Goal: Transaction & Acquisition: Purchase product/service

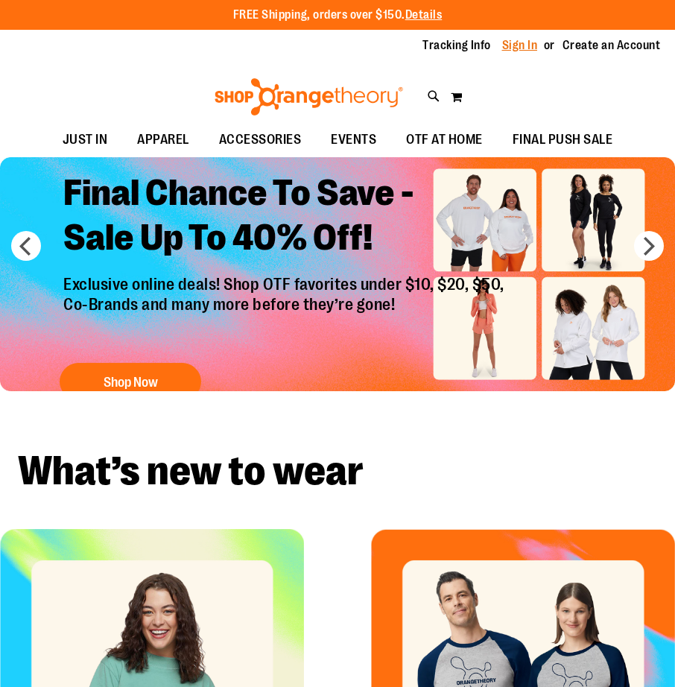
click at [530, 41] on link "Sign In" at bounding box center [520, 45] width 36 height 16
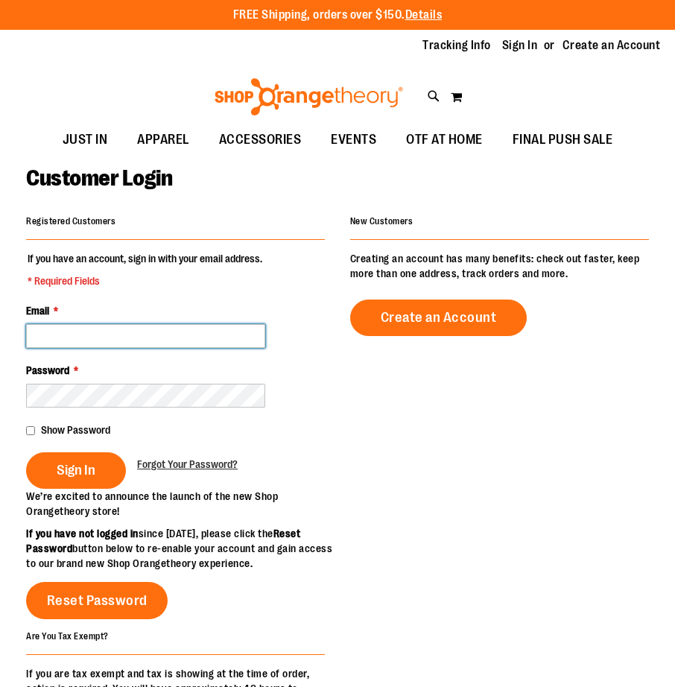
type input "**********"
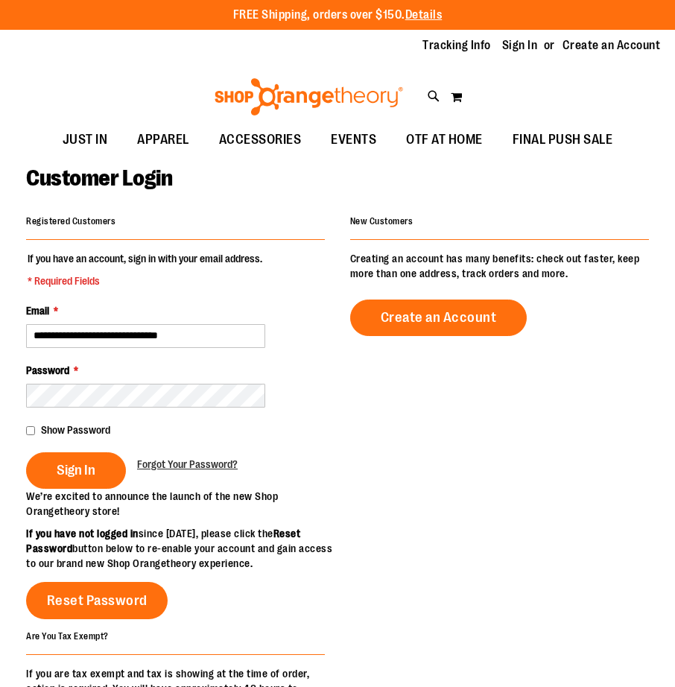
drag, startPoint x: 76, startPoint y: 457, endPoint x: 80, endPoint y: 443, distance: 14.8
click at [76, 457] on button "Sign In" at bounding box center [76, 470] width 100 height 37
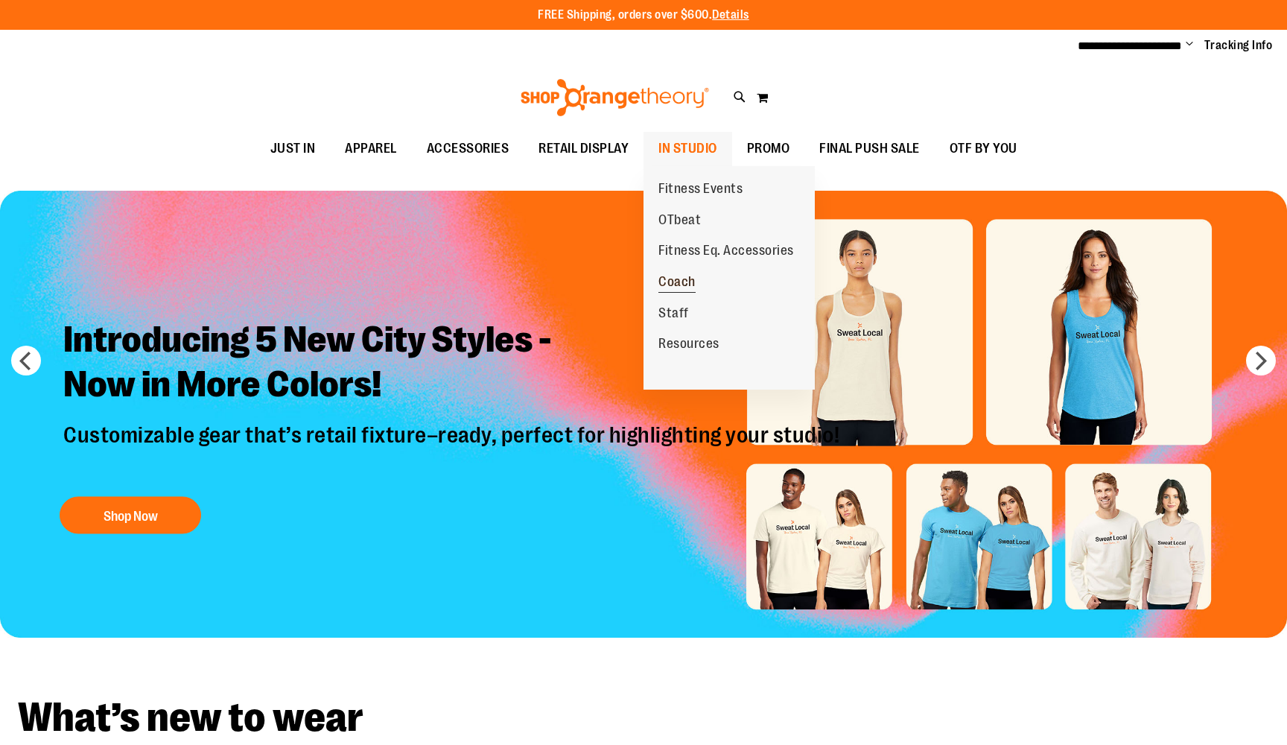
click at [674, 276] on span "Coach" at bounding box center [677, 283] width 37 height 19
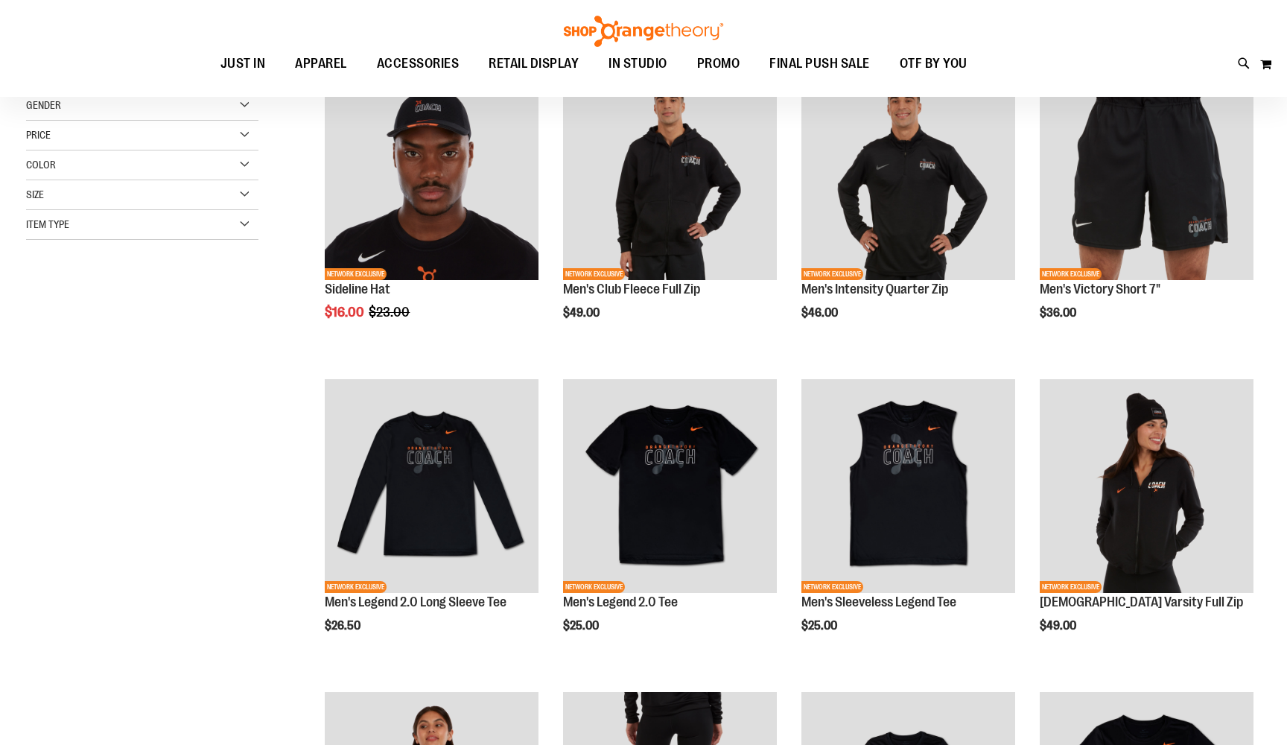
scroll to position [238, 0]
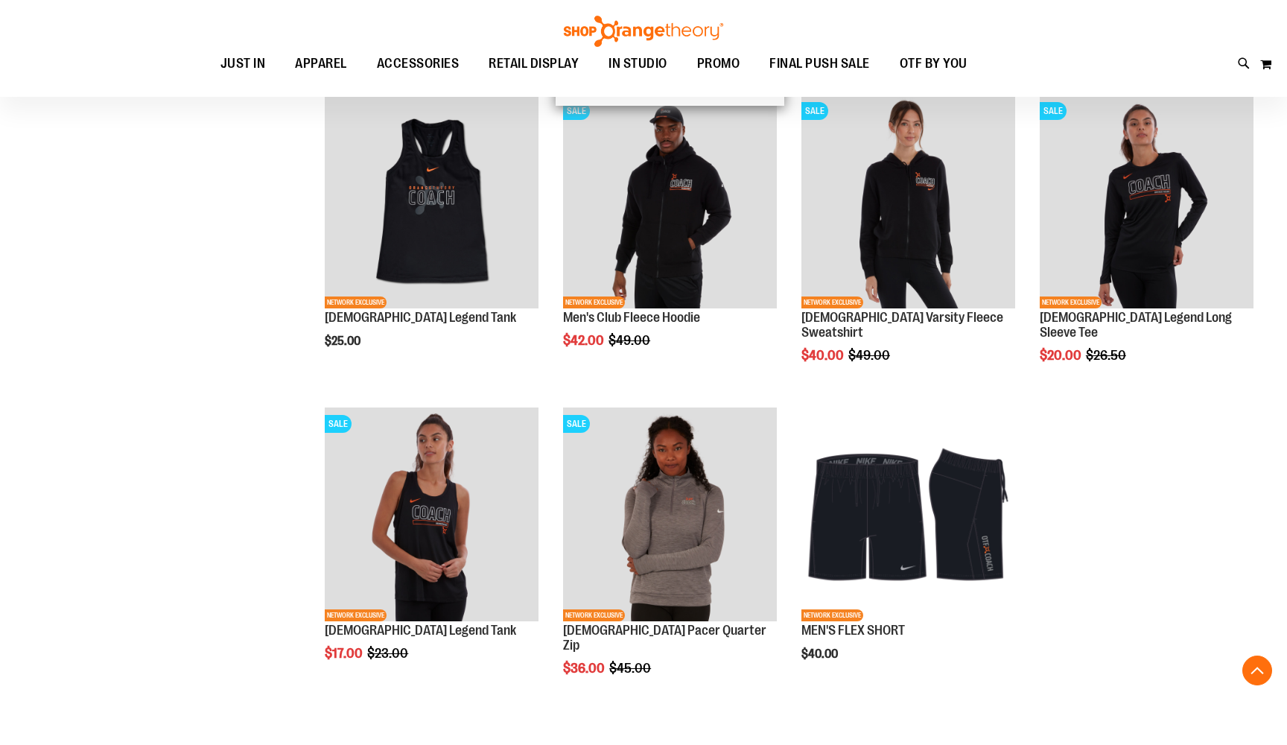
scroll to position [1149, 0]
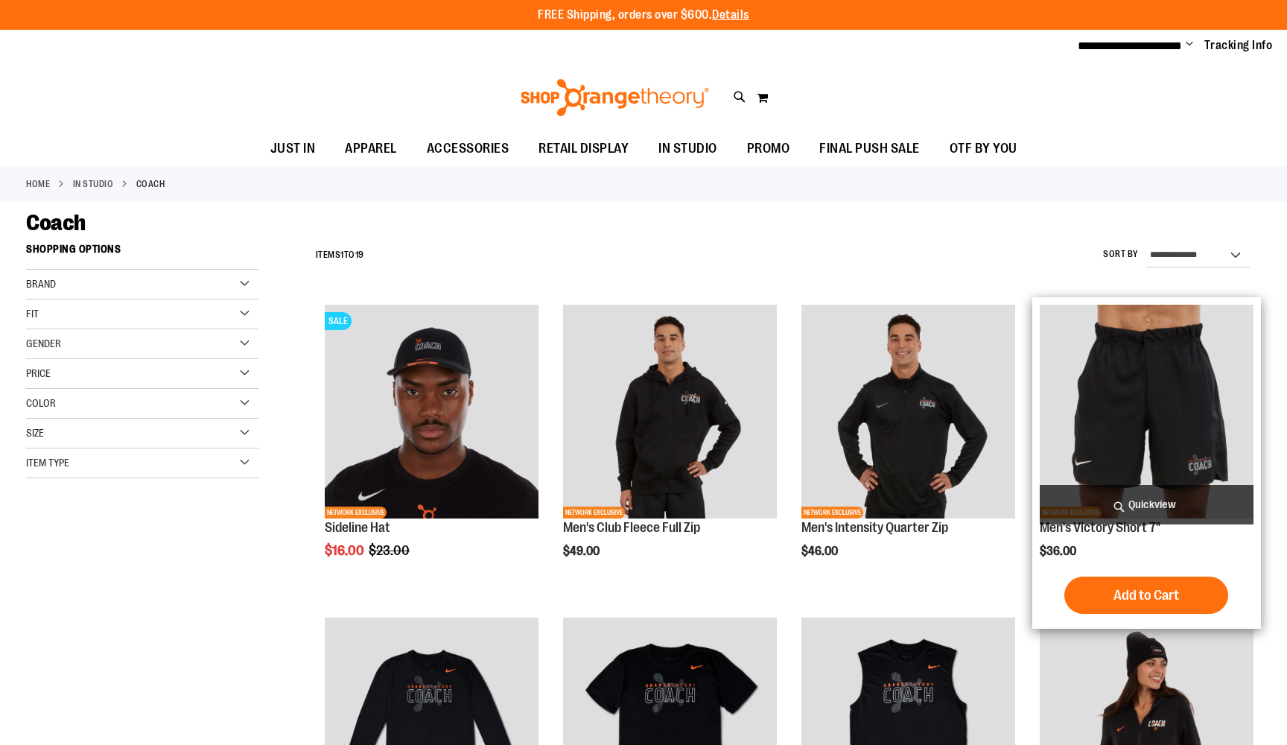
click at [1100, 361] on img "product" at bounding box center [1147, 412] width 214 height 214
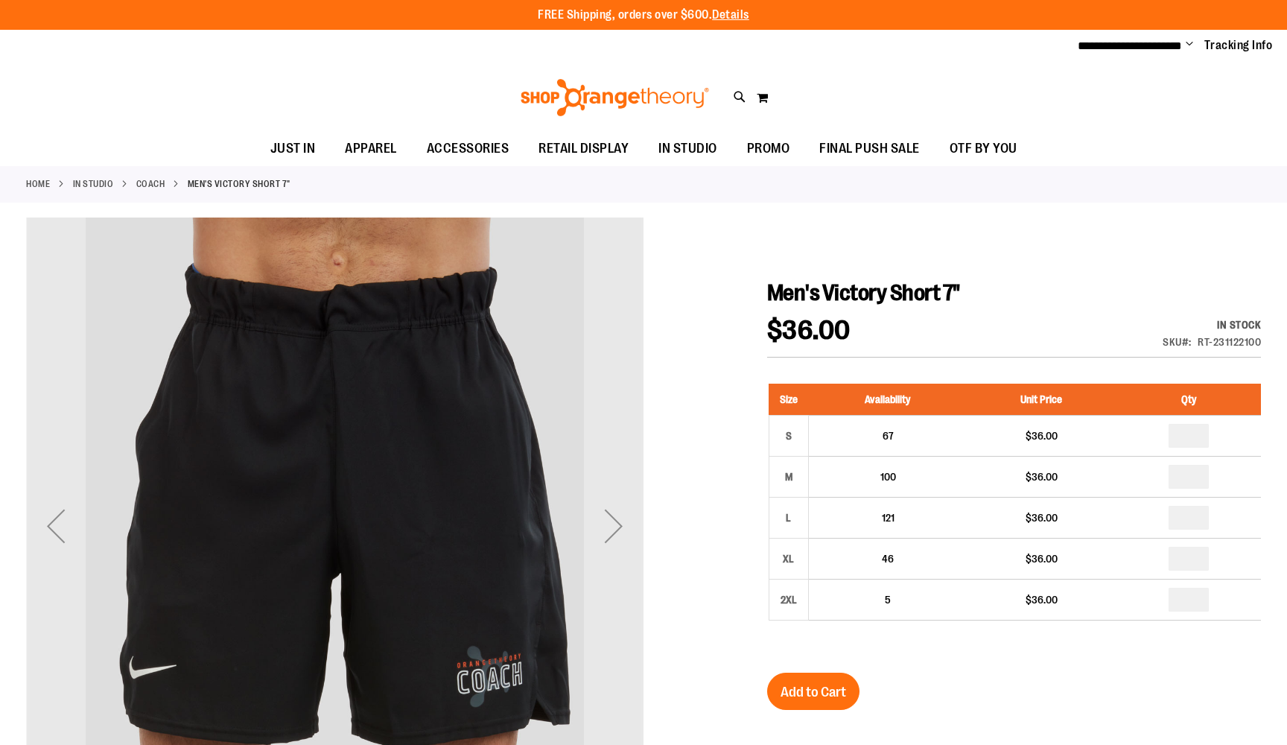
scroll to position [155, 0]
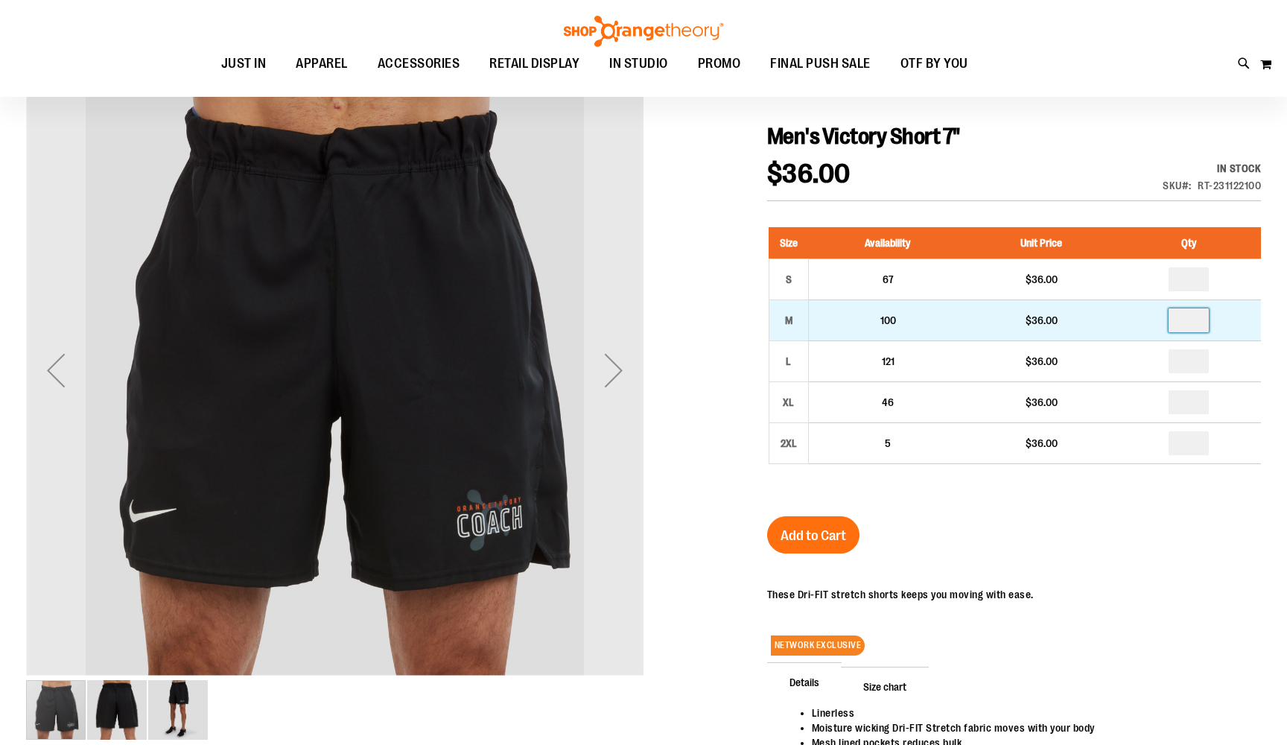
drag, startPoint x: 1199, startPoint y: 323, endPoint x: 1164, endPoint y: 320, distance: 35.2
click at [1164, 320] on td at bounding box center [1188, 320] width 145 height 41
type input "*"
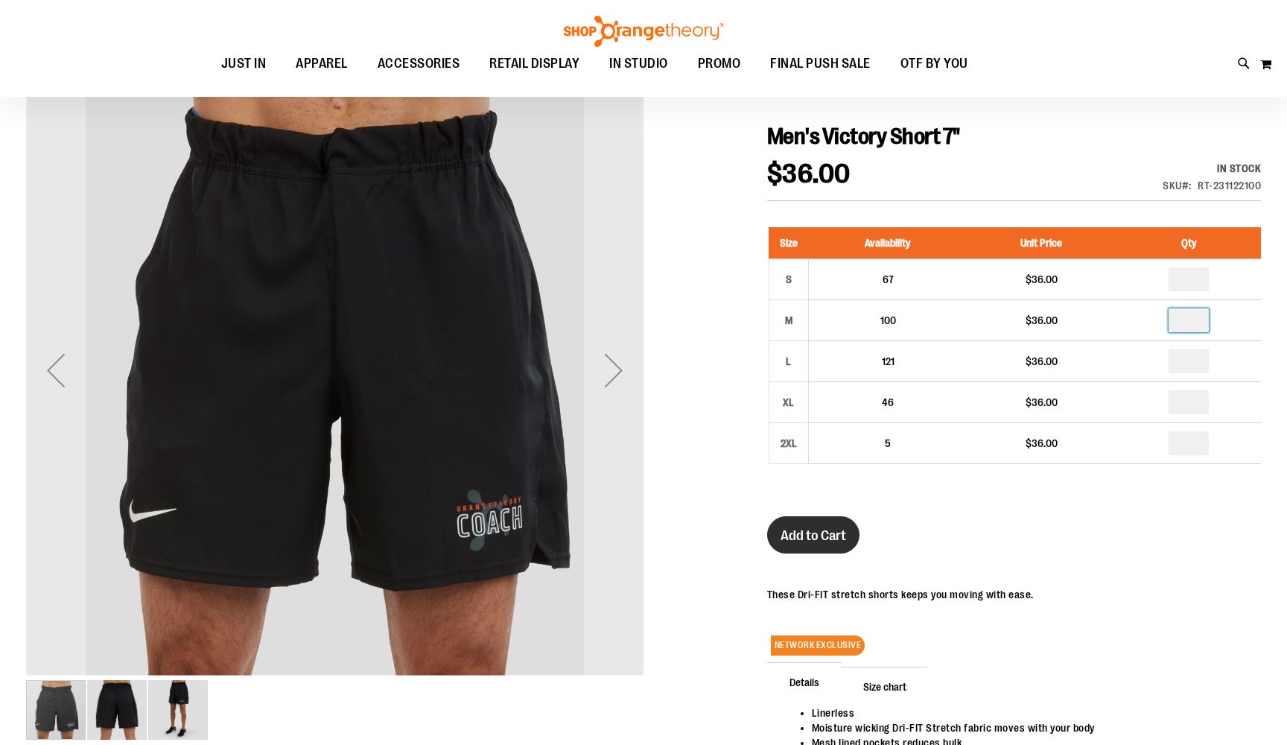
click at [831, 530] on span "Add to Cart" at bounding box center [814, 535] width 66 height 16
click at [830, 539] on span "Add to Cart" at bounding box center [814, 535] width 66 height 16
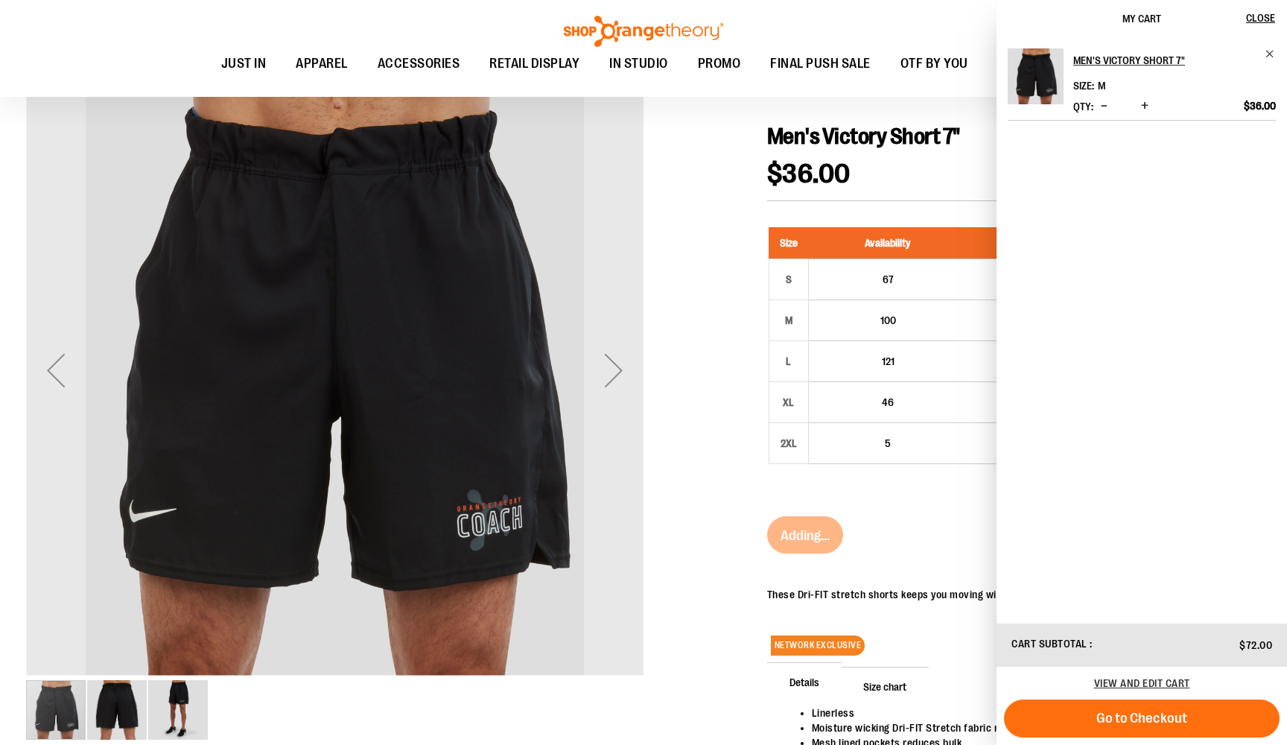
click at [697, 220] on div at bounding box center [643, 488] width 1235 height 854
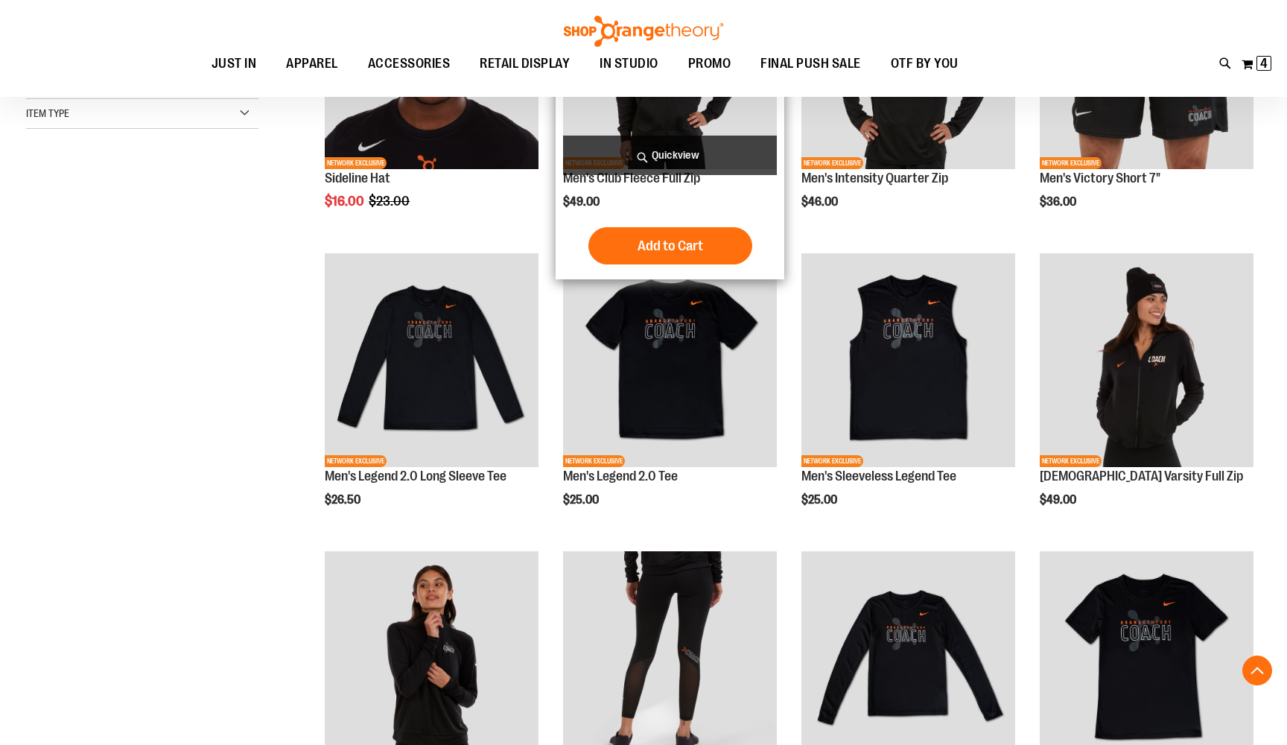
scroll to position [379, 0]
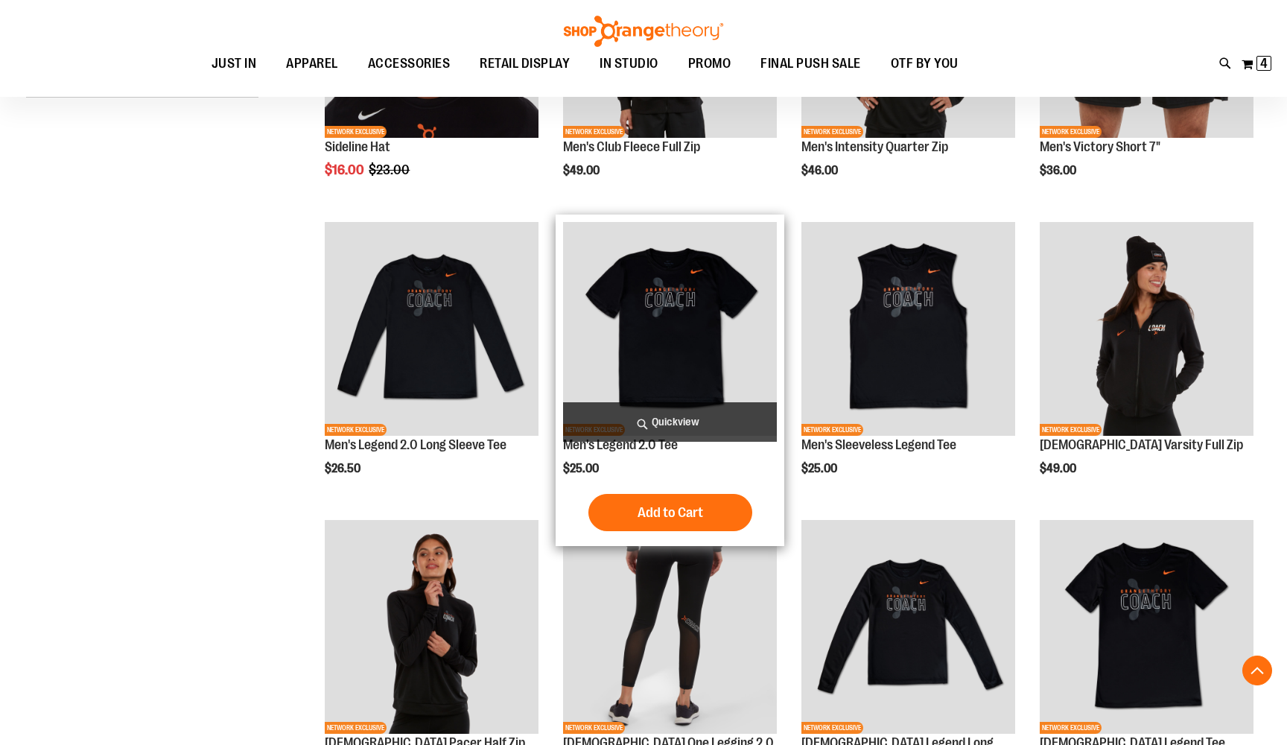
click at [656, 294] on img "product" at bounding box center [670, 329] width 214 height 214
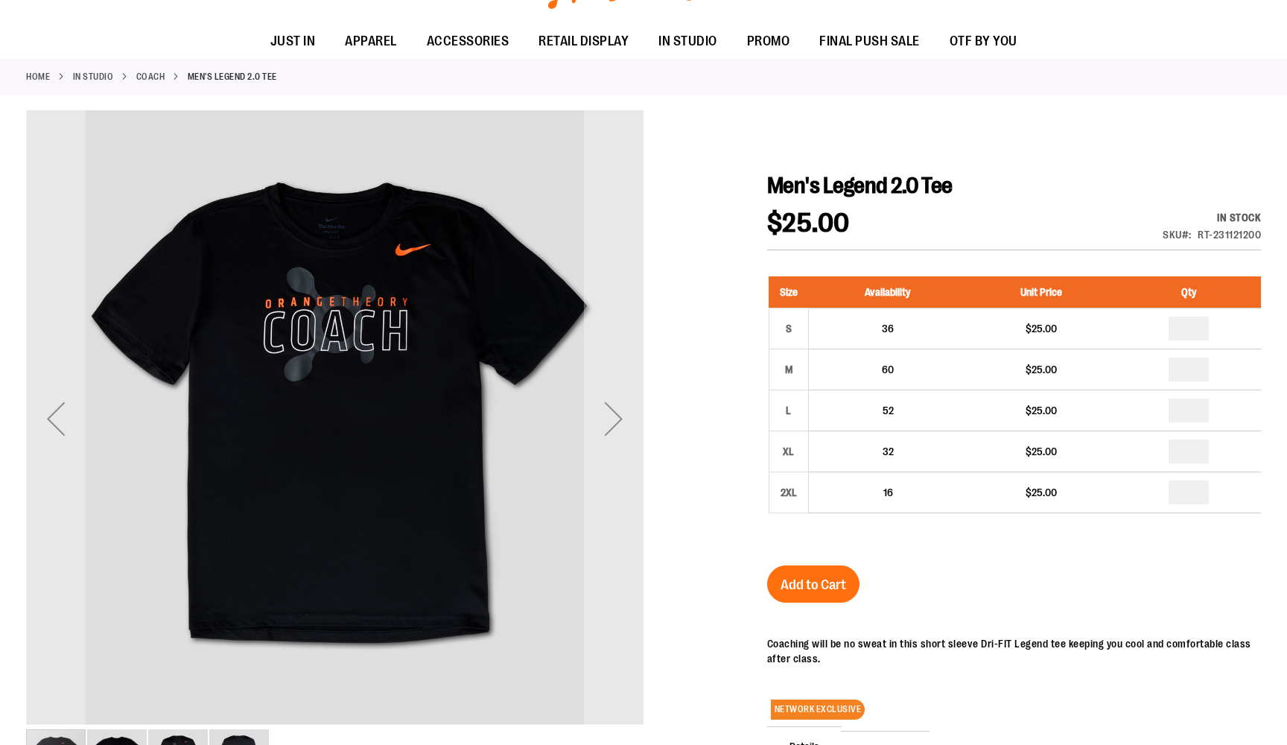
scroll to position [123, 0]
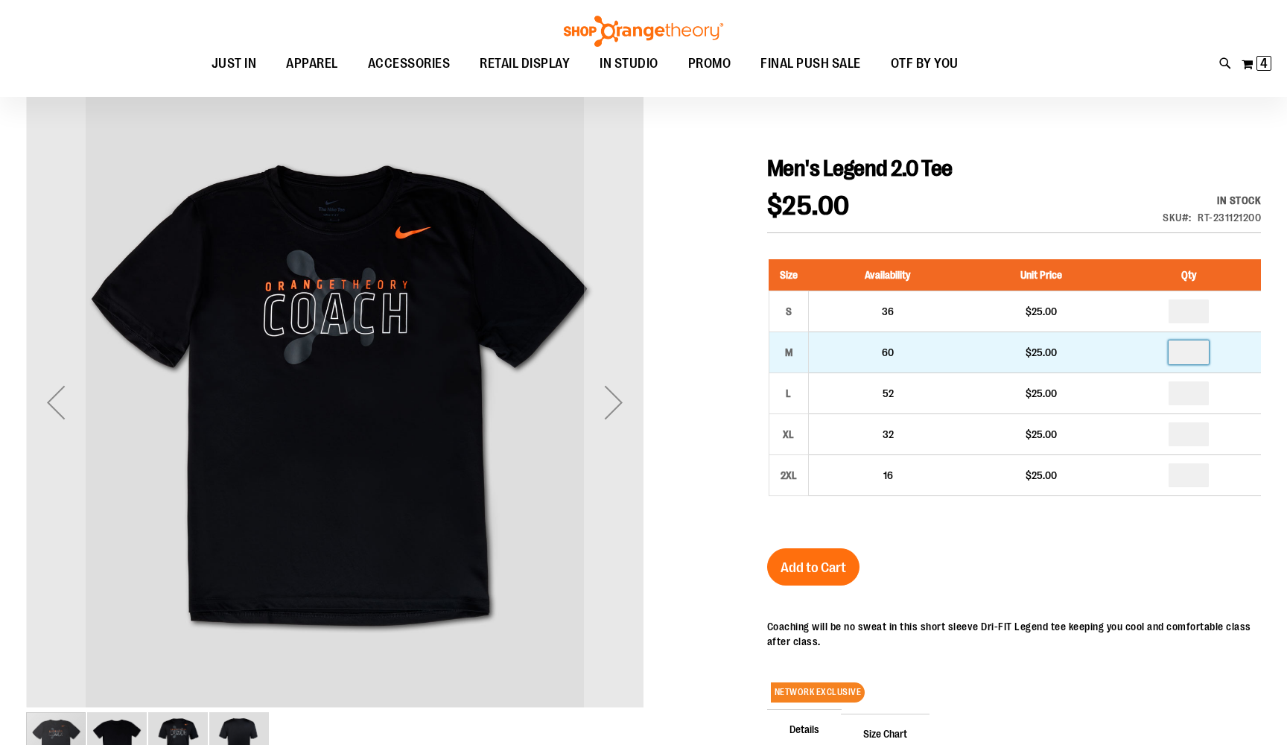
click at [1200, 352] on input "number" at bounding box center [1189, 352] width 40 height 24
type input "*"
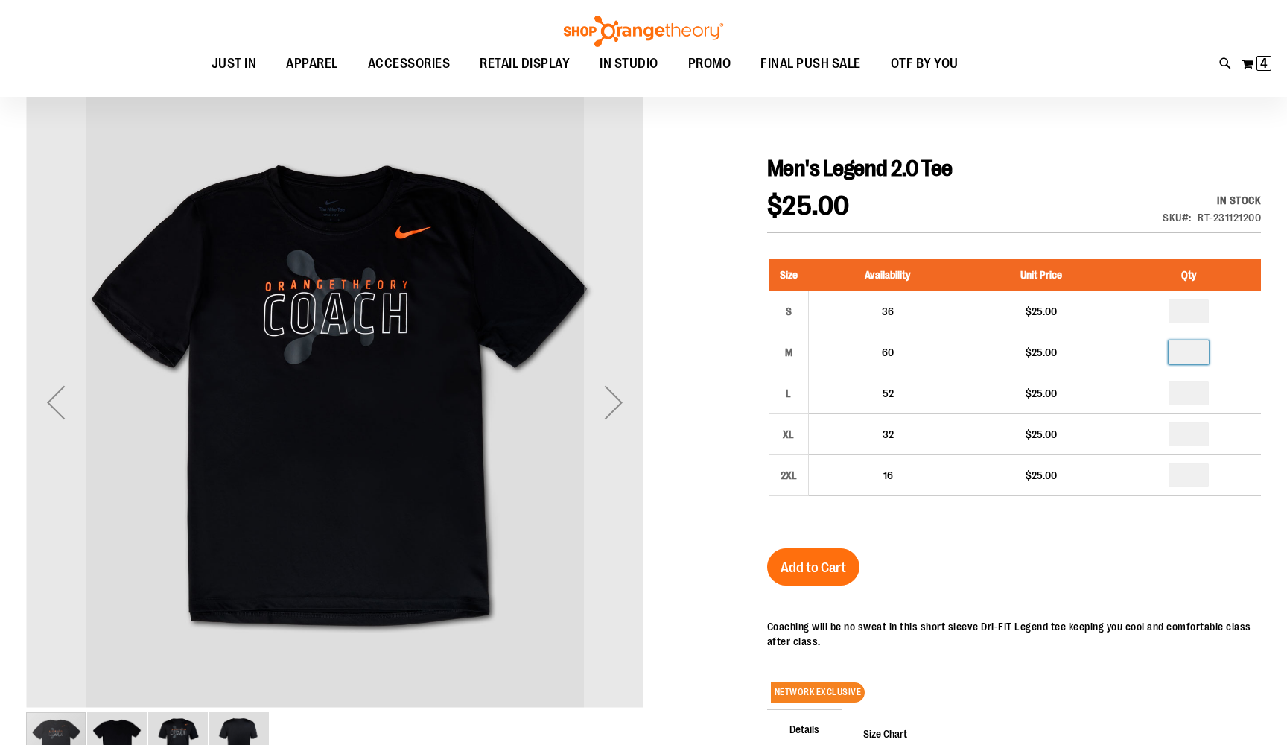
drag, startPoint x: 1038, startPoint y: 534, endPoint x: 899, endPoint y: 545, distance: 139.0
click at [1030, 535] on div "Men's Legend 2.0 Tee $25.00 In stock Only %1 left SKU RT-231121200 Size Availab…" at bounding box center [1014, 551] width 494 height 792
click at [828, 556] on button "Add to Cart" at bounding box center [813, 566] width 92 height 37
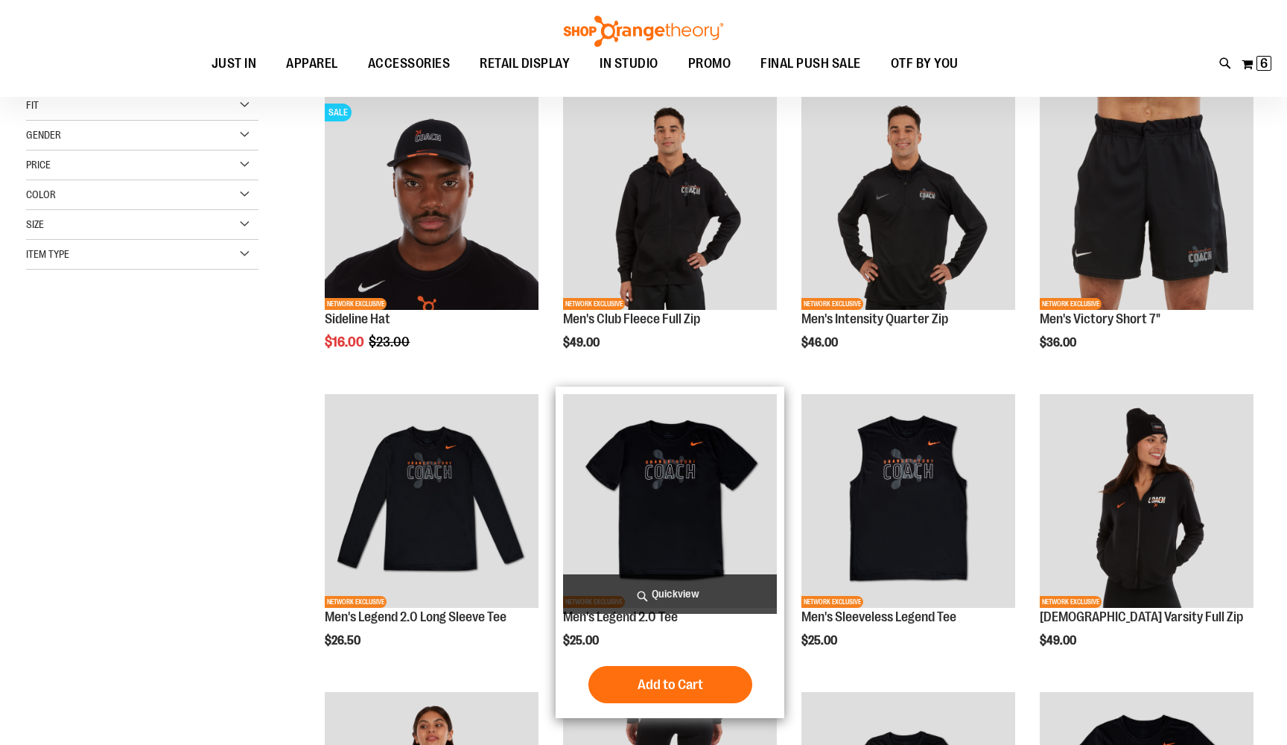
scroll to position [148, 0]
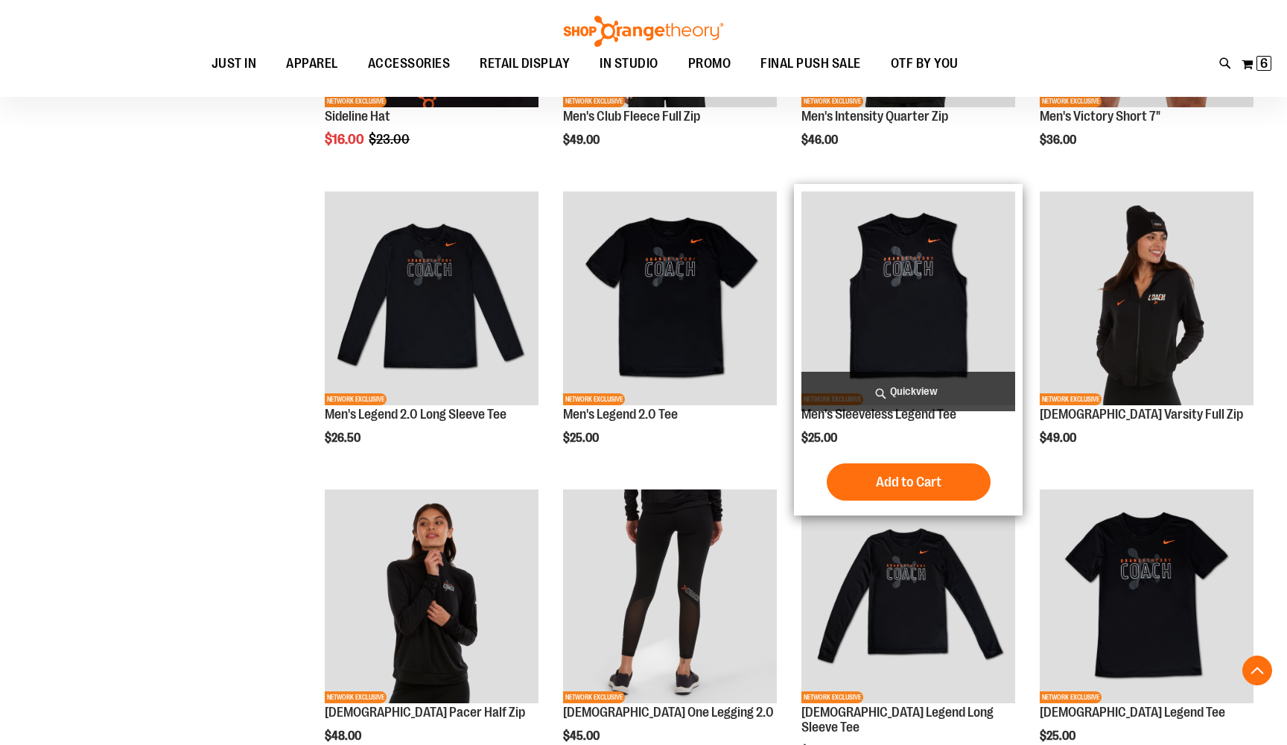
scroll to position [453, 0]
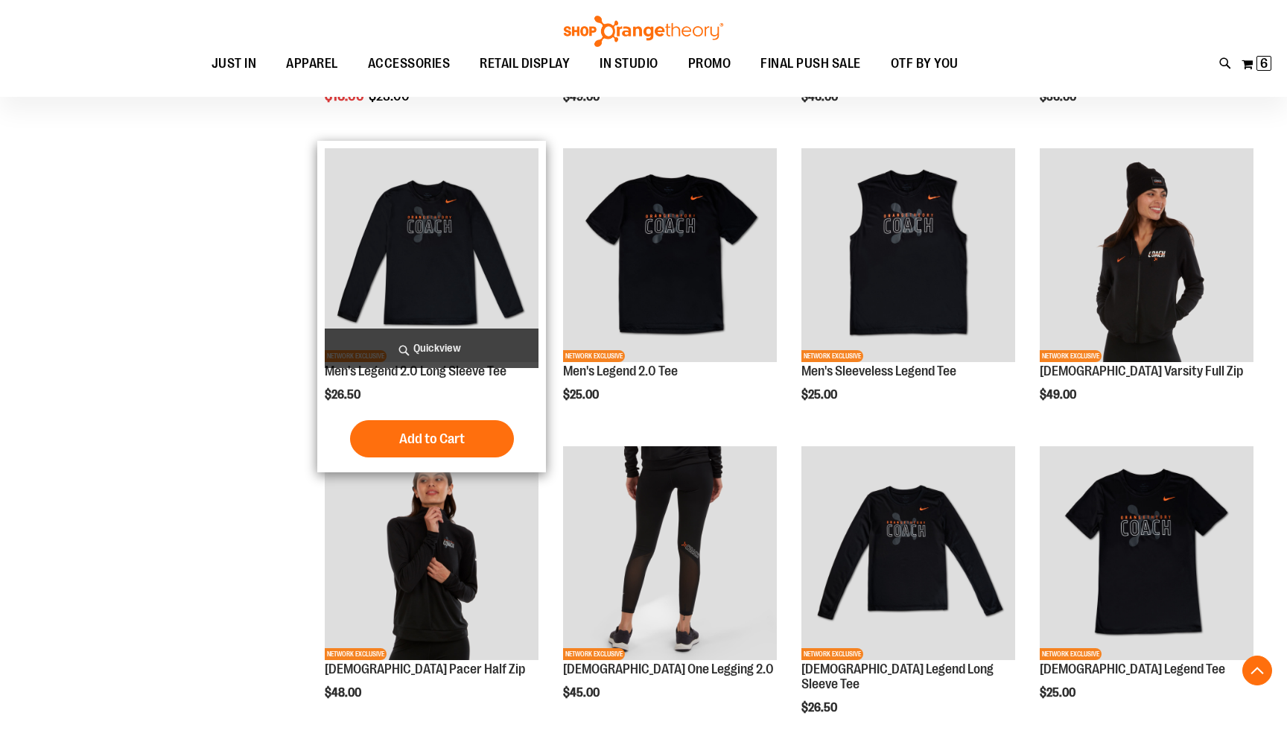
click at [475, 235] on img "product" at bounding box center [432, 255] width 214 height 214
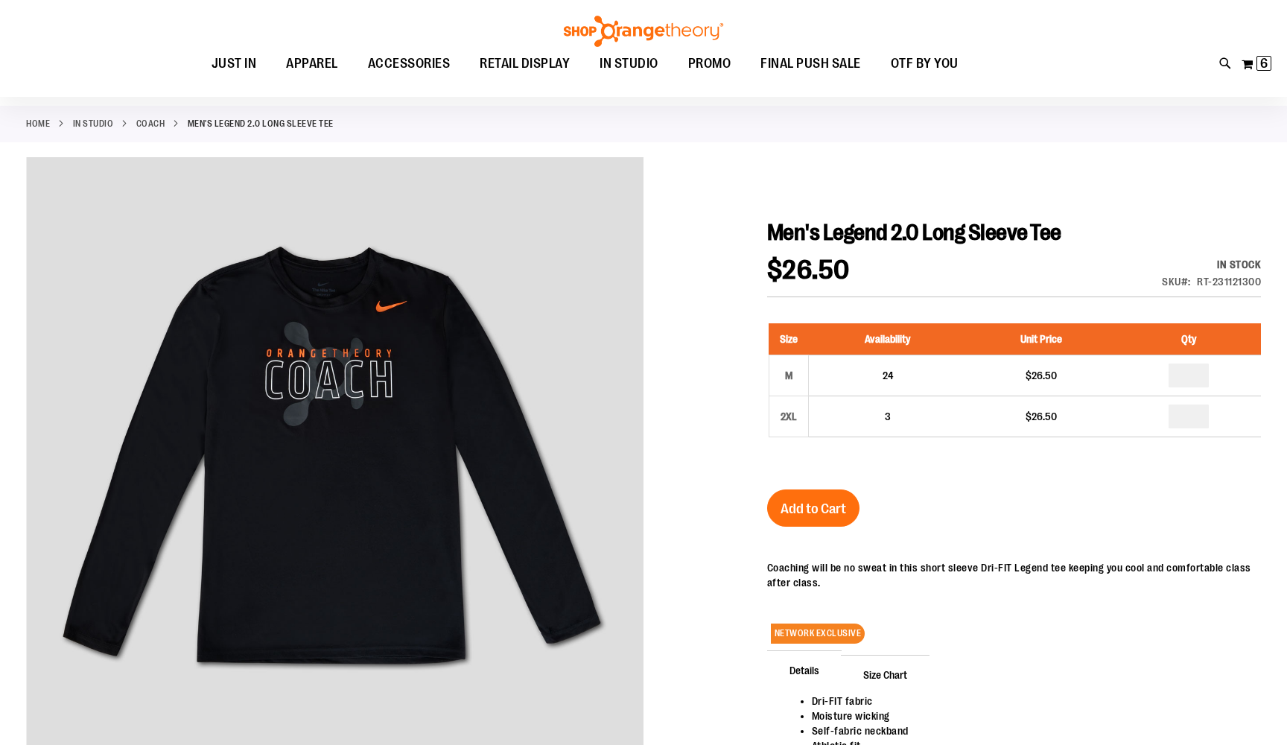
scroll to position [60, 0]
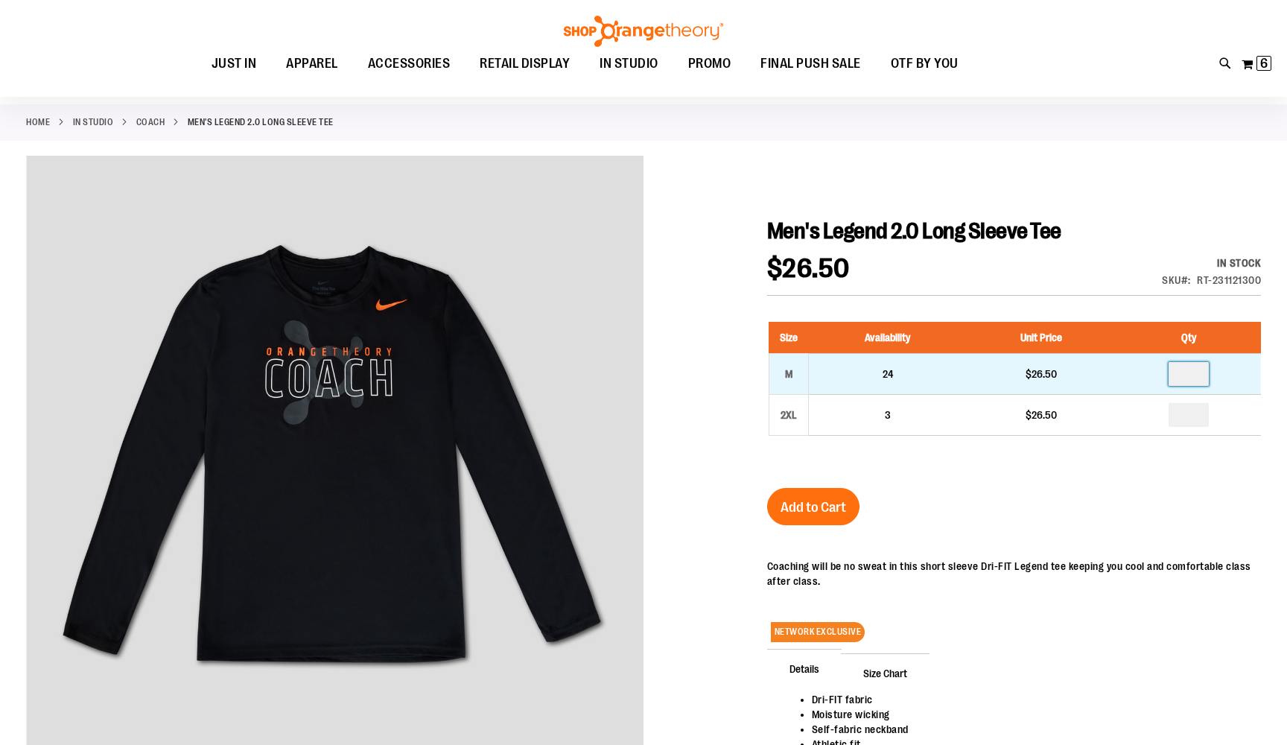
click at [1203, 379] on input "number" at bounding box center [1189, 374] width 40 height 24
type input "*"
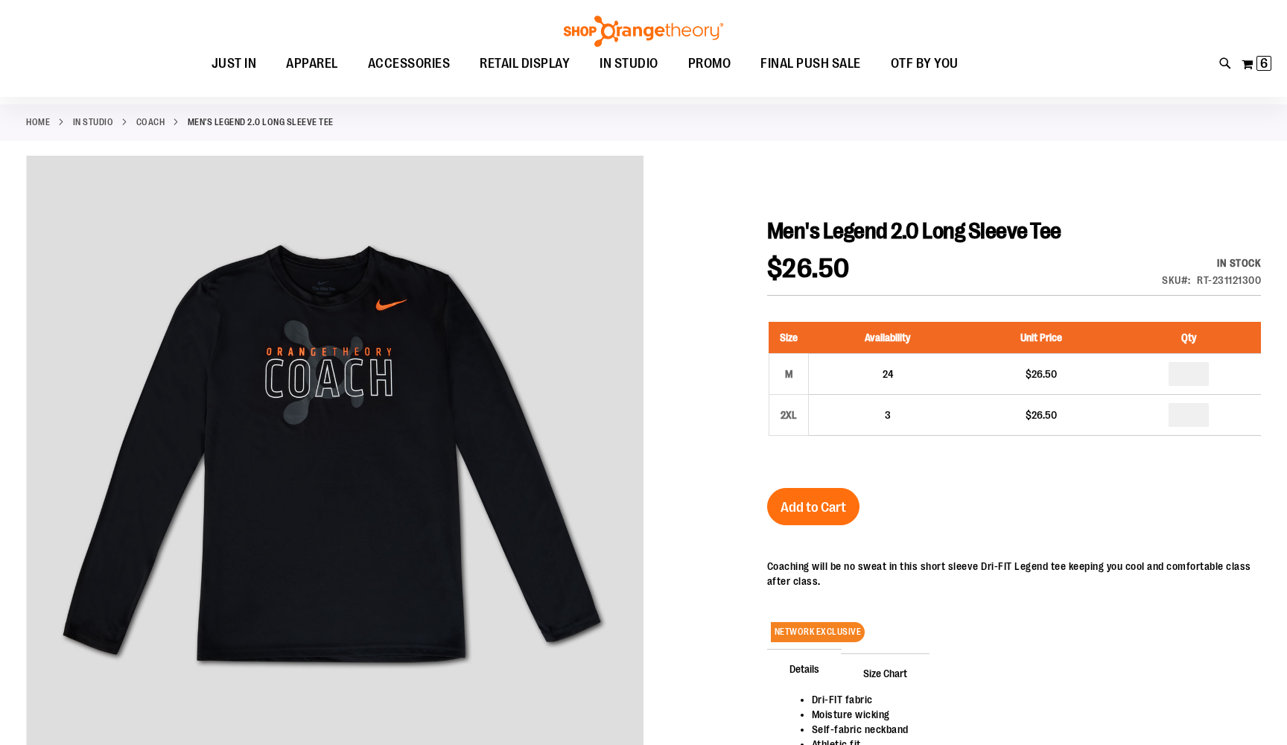
click at [1147, 478] on div "Men's Legend 2.0 Long Sleeve Tee $26.50 In stock Only %1 left SKU RT-231121300 …" at bounding box center [1014, 552] width 494 height 669
click at [809, 515] on span "Add to Cart" at bounding box center [814, 507] width 66 height 16
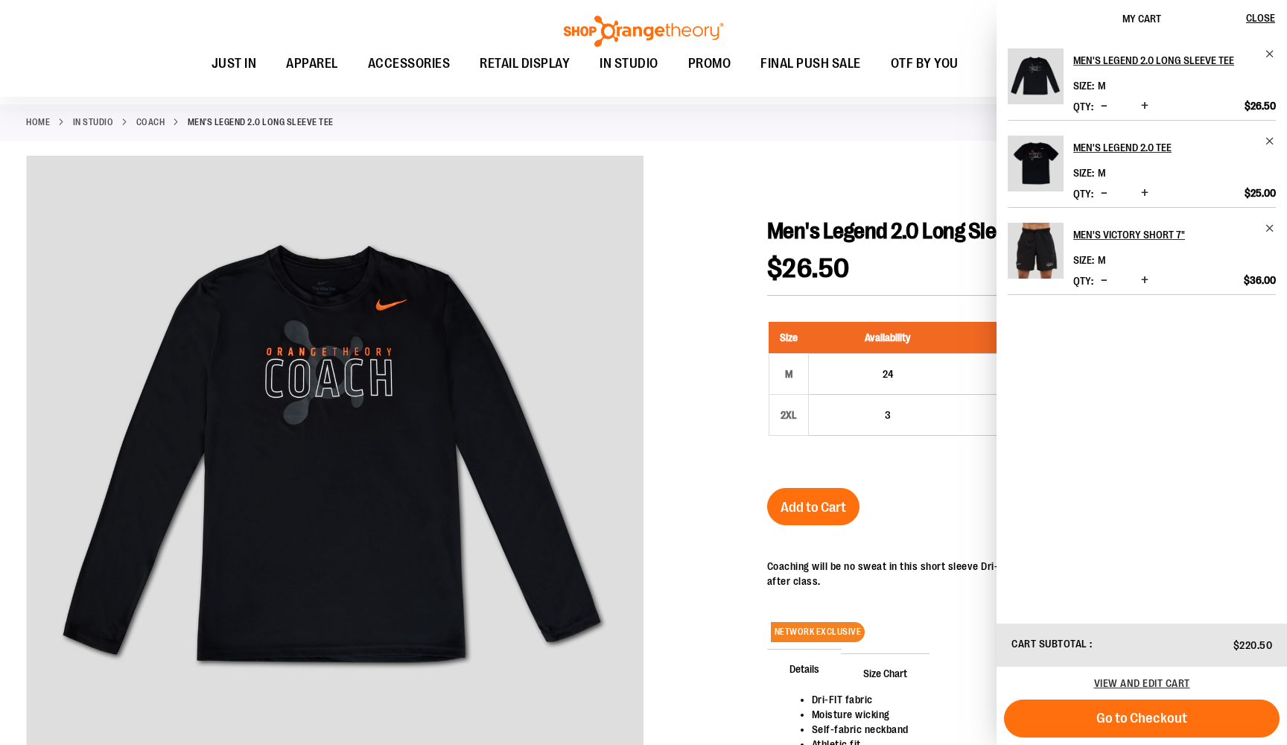
click at [1105, 278] on span "Decrease product quantity" at bounding box center [1104, 280] width 7 height 15
click at [1101, 282] on span "Decrease product quantity" at bounding box center [1104, 280] width 7 height 15
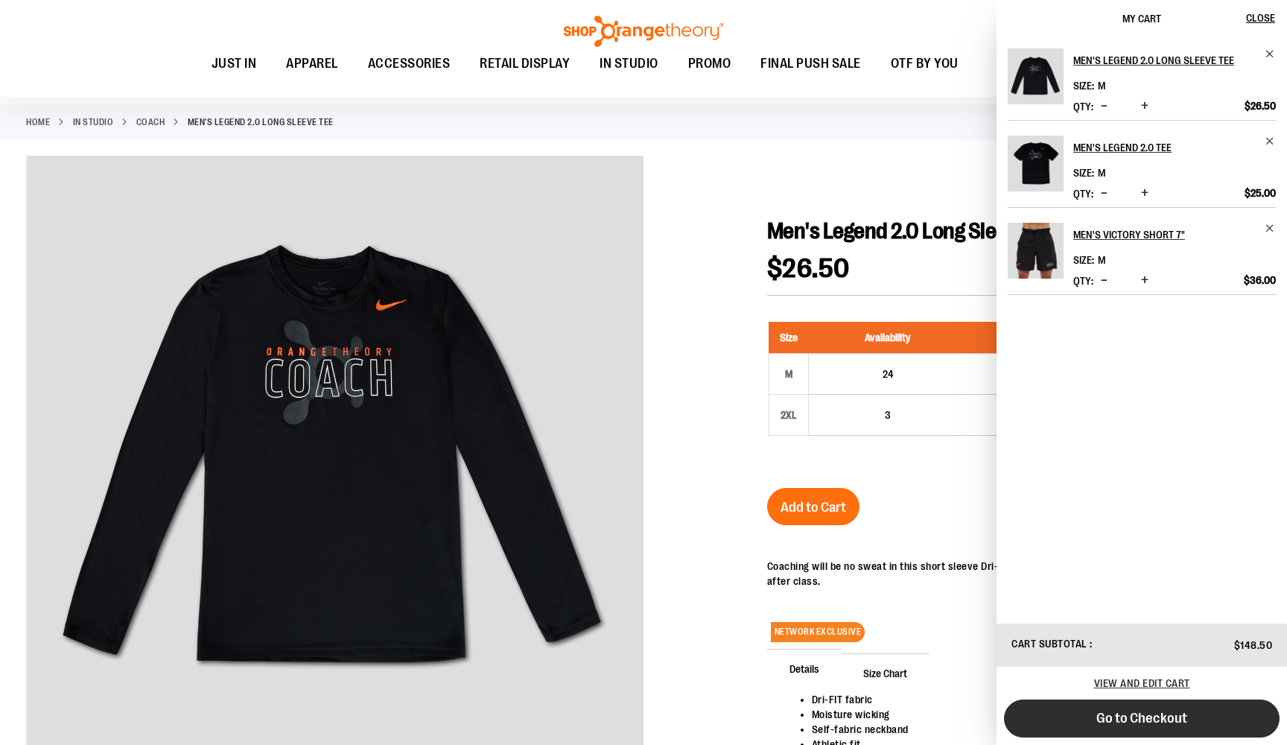
click at [1157, 716] on span "Go to Checkout" at bounding box center [1142, 718] width 91 height 16
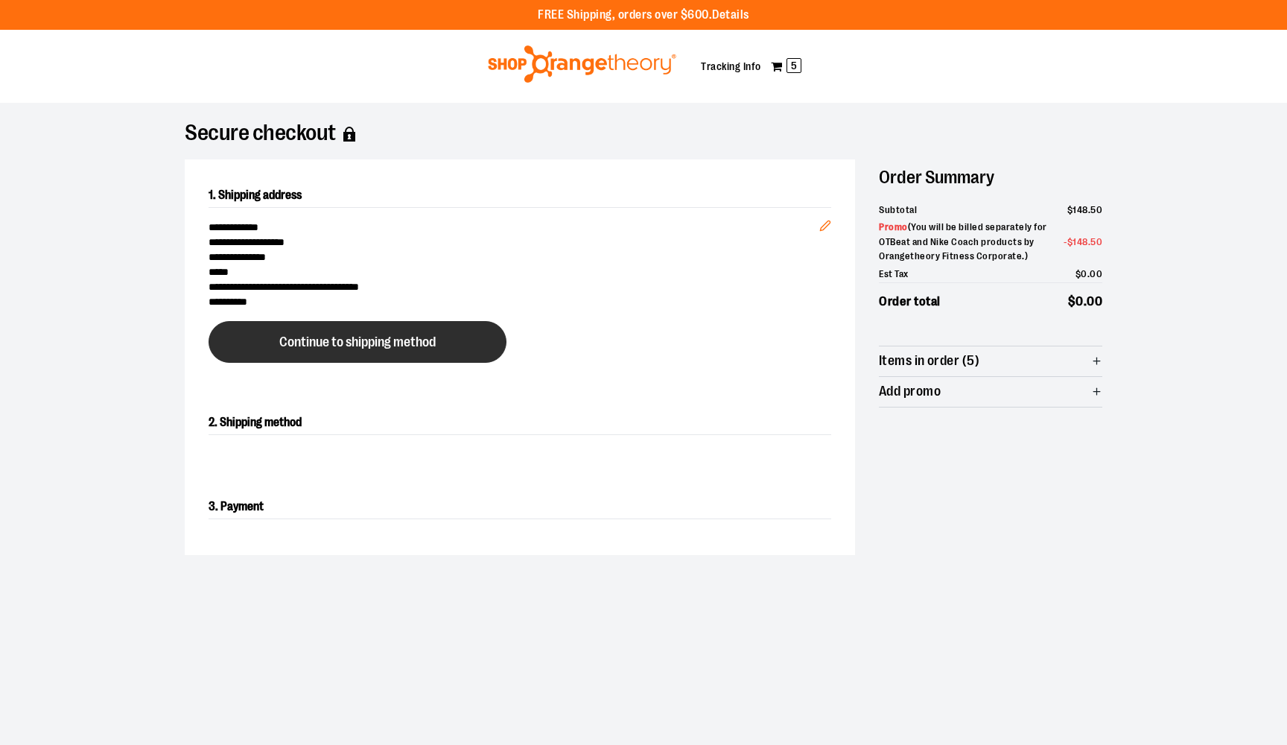
click at [371, 344] on span "Continue to shipping method" at bounding box center [357, 342] width 156 height 14
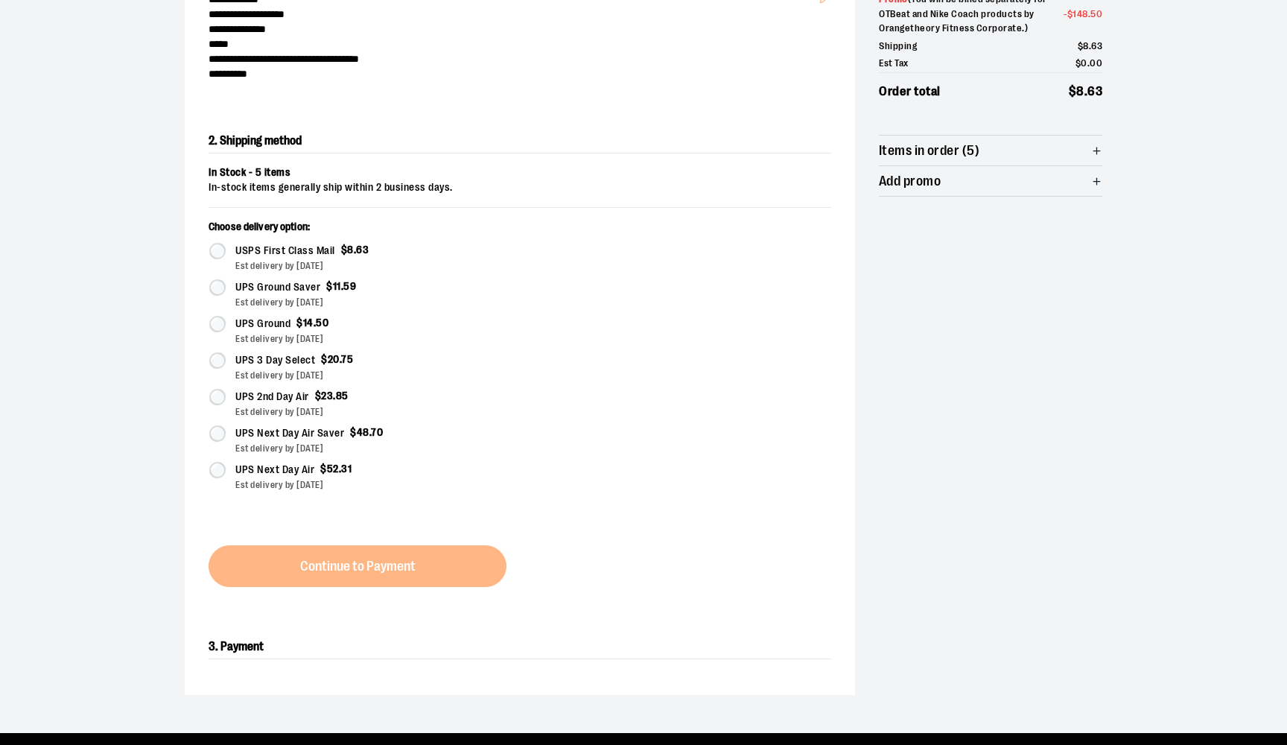
scroll to position [269, 0]
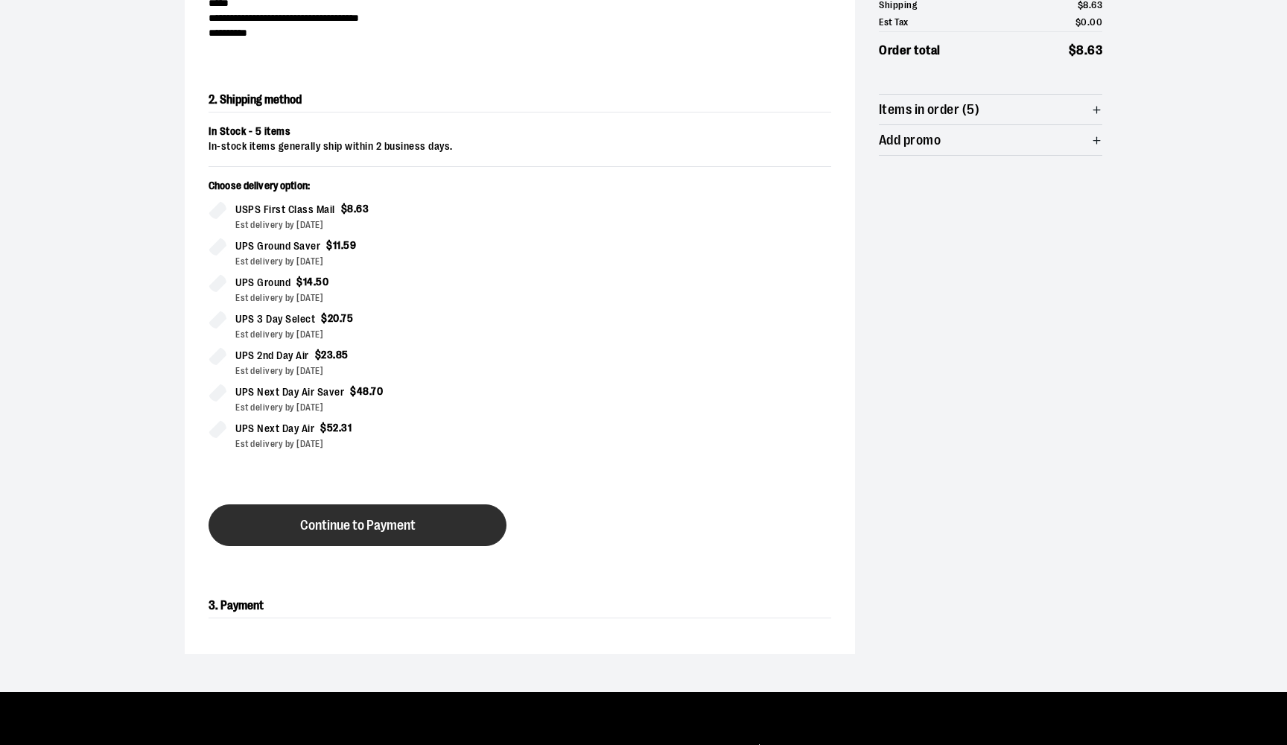
click at [377, 530] on span "Continue to Payment" at bounding box center [357, 526] width 115 height 14
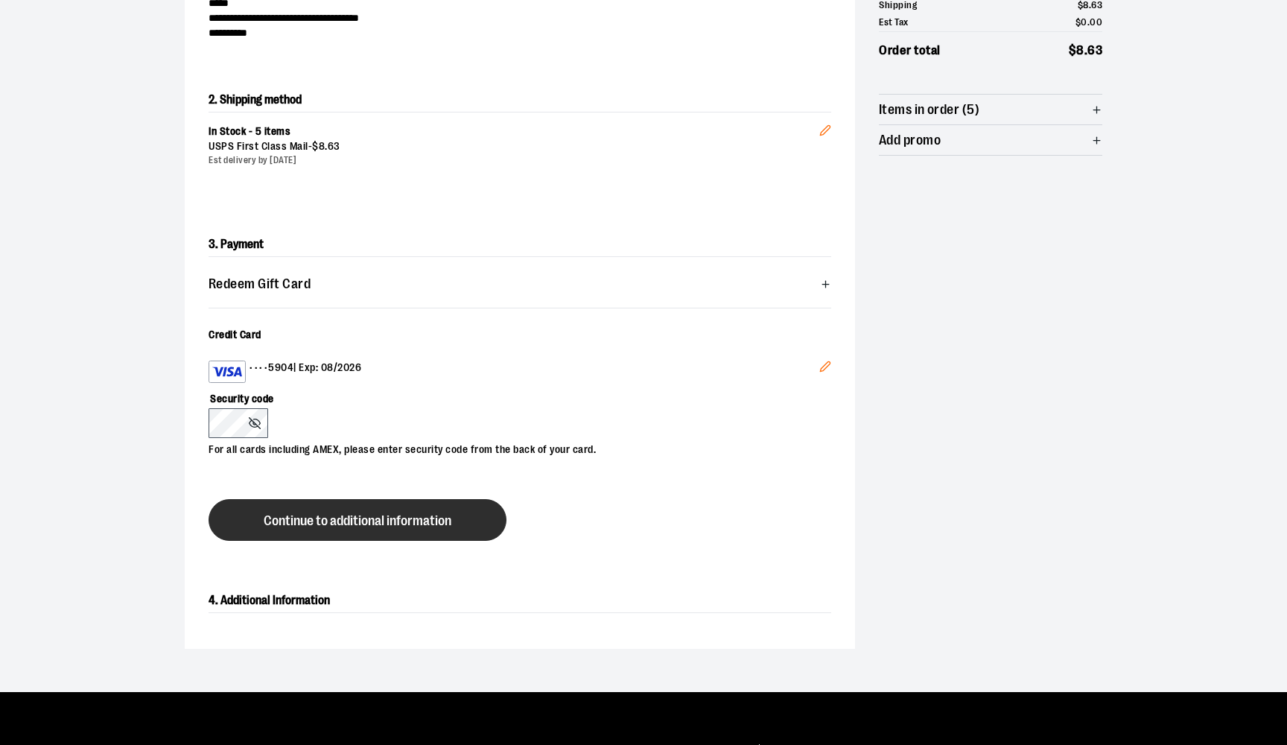
click at [393, 501] on button "Continue to additional information" at bounding box center [358, 520] width 298 height 42
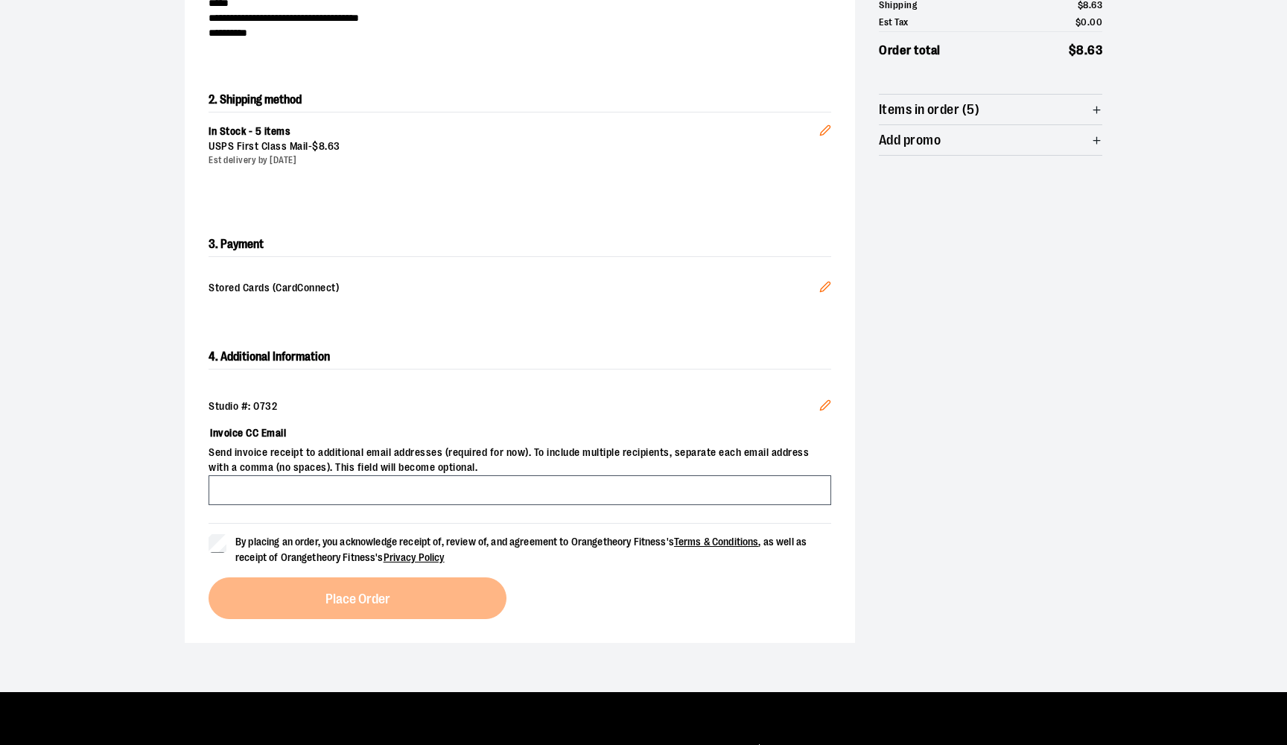
click at [830, 402] on icon "Edit" at bounding box center [826, 405] width 12 height 12
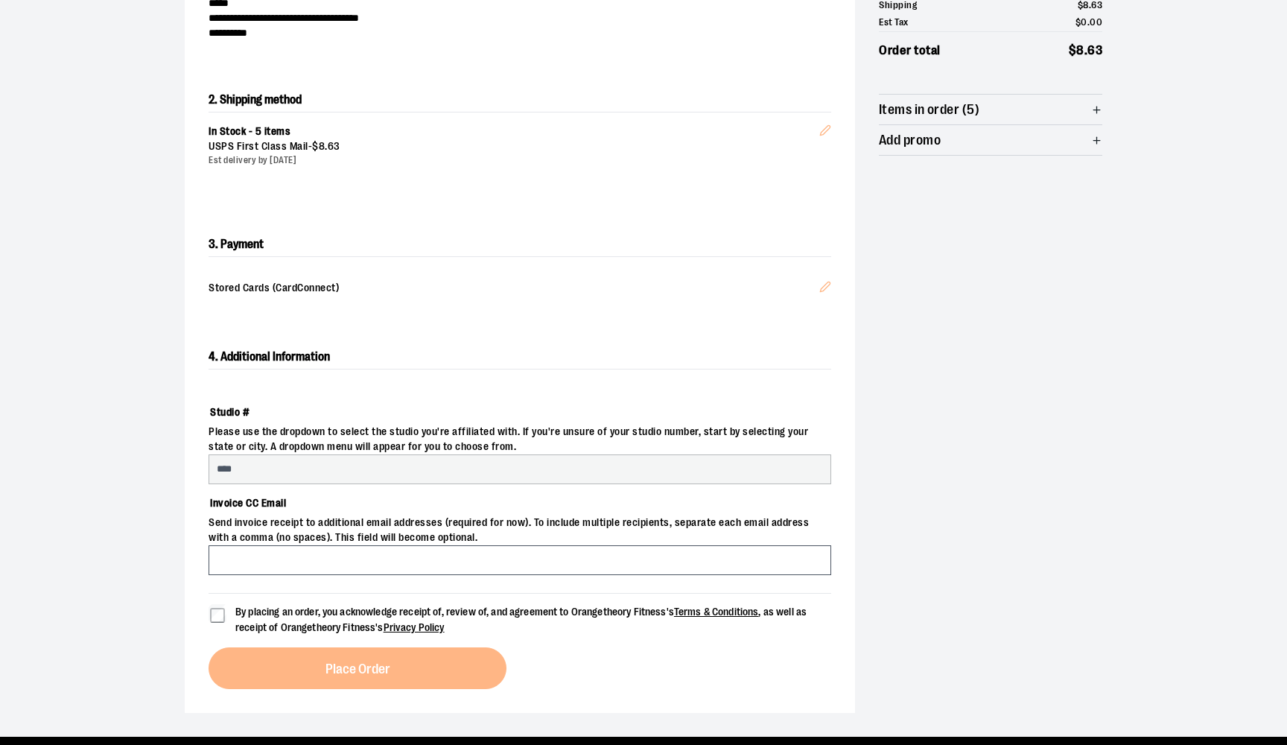
select select "***"
select select "**********"
select select "****"
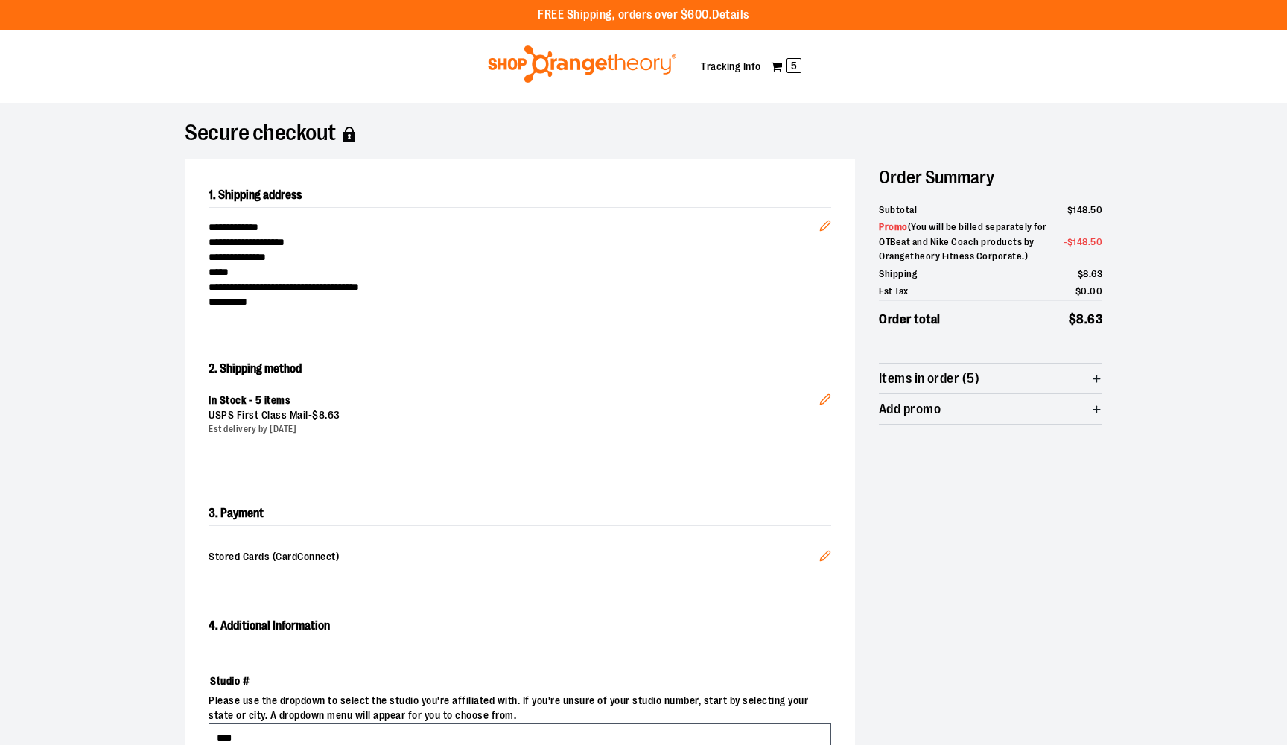
scroll to position [0, 0]
click at [827, 218] on button "Edit" at bounding box center [826, 222] width 36 height 52
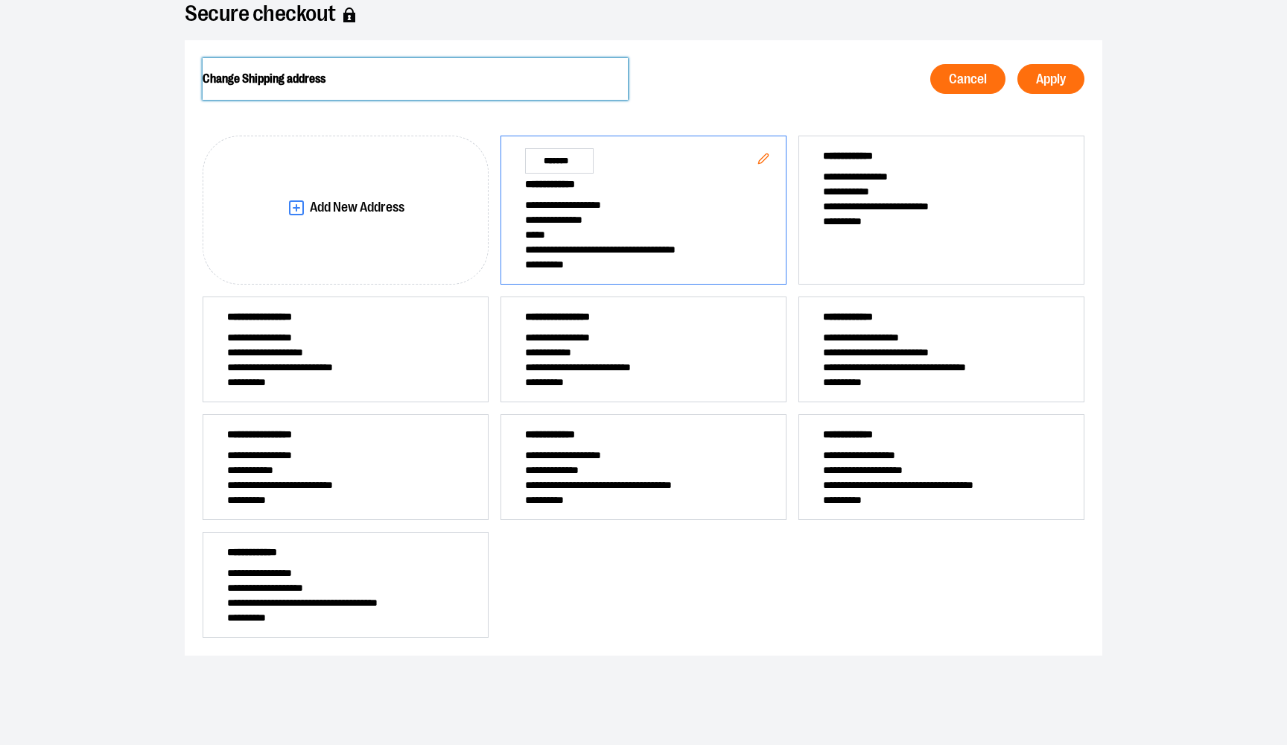
scroll to position [124, 0]
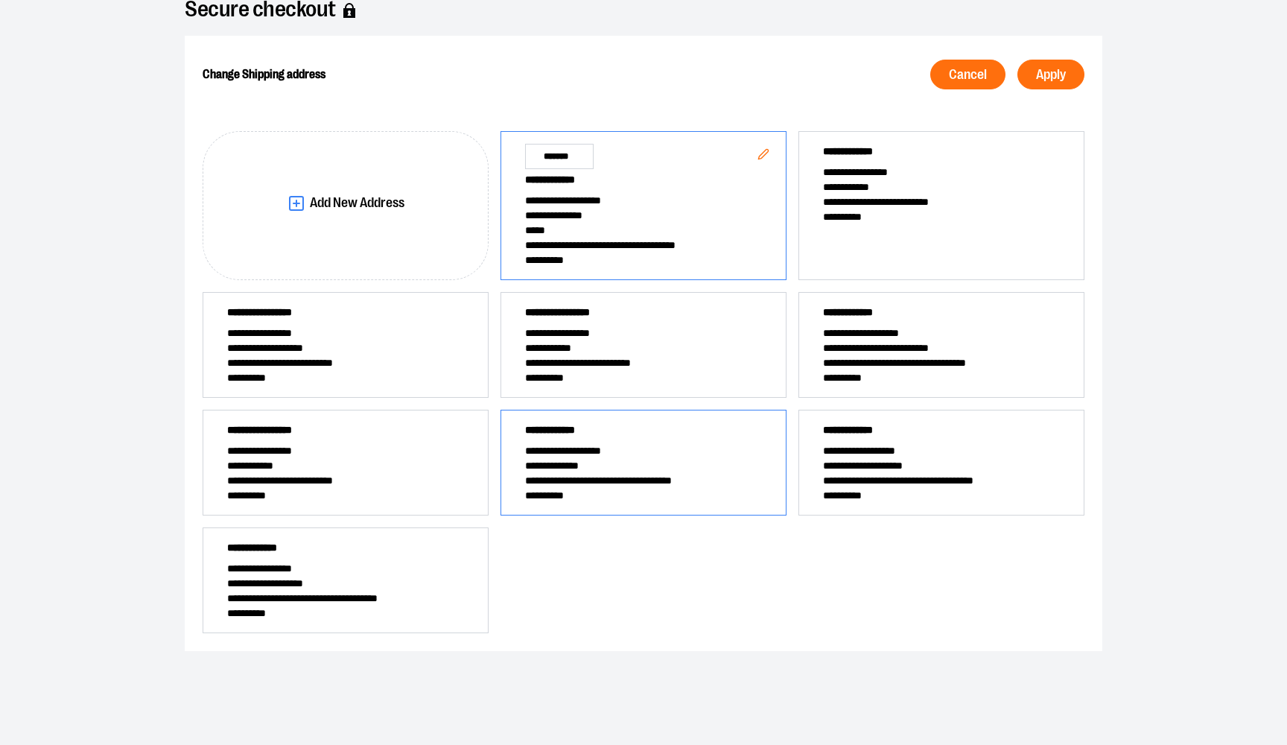
click at [644, 458] on span "**********" at bounding box center [643, 465] width 237 height 15
click at [1041, 71] on span "Apply" at bounding box center [1051, 75] width 30 height 14
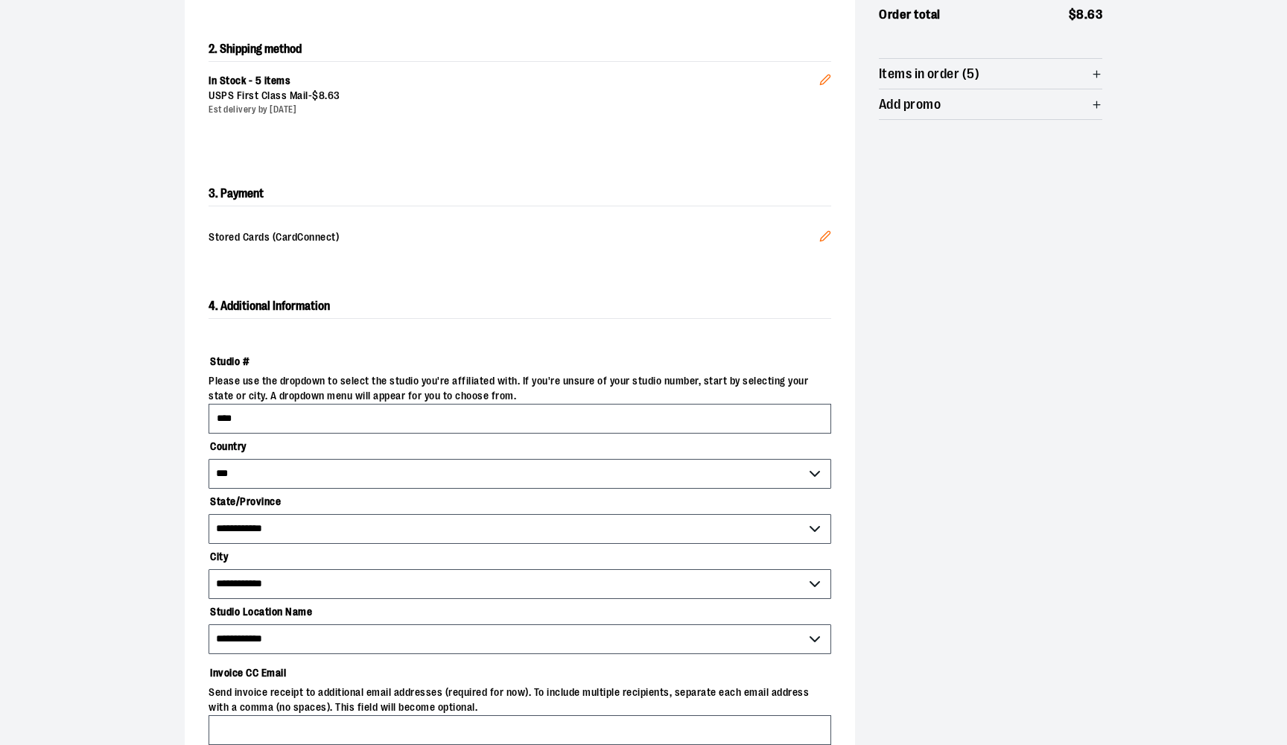
scroll to position [308, 0]
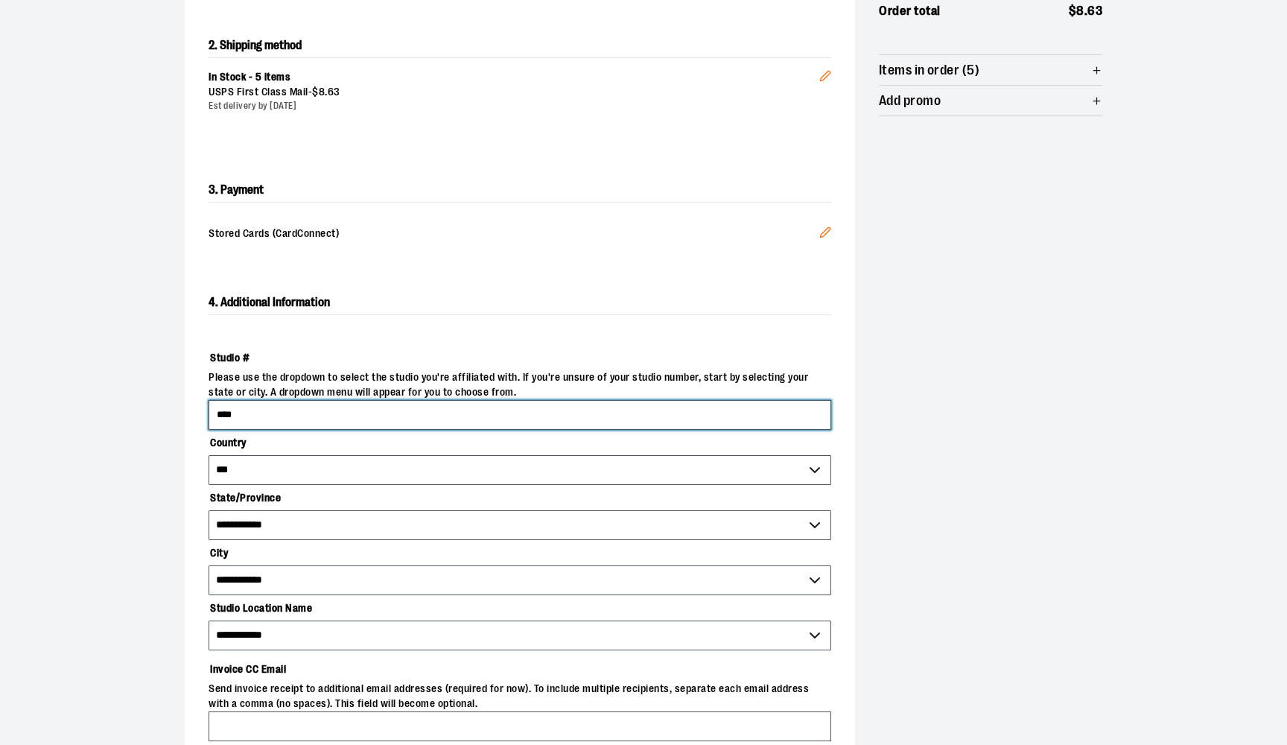
click at [364, 423] on input "****" at bounding box center [520, 415] width 623 height 30
type input "****"
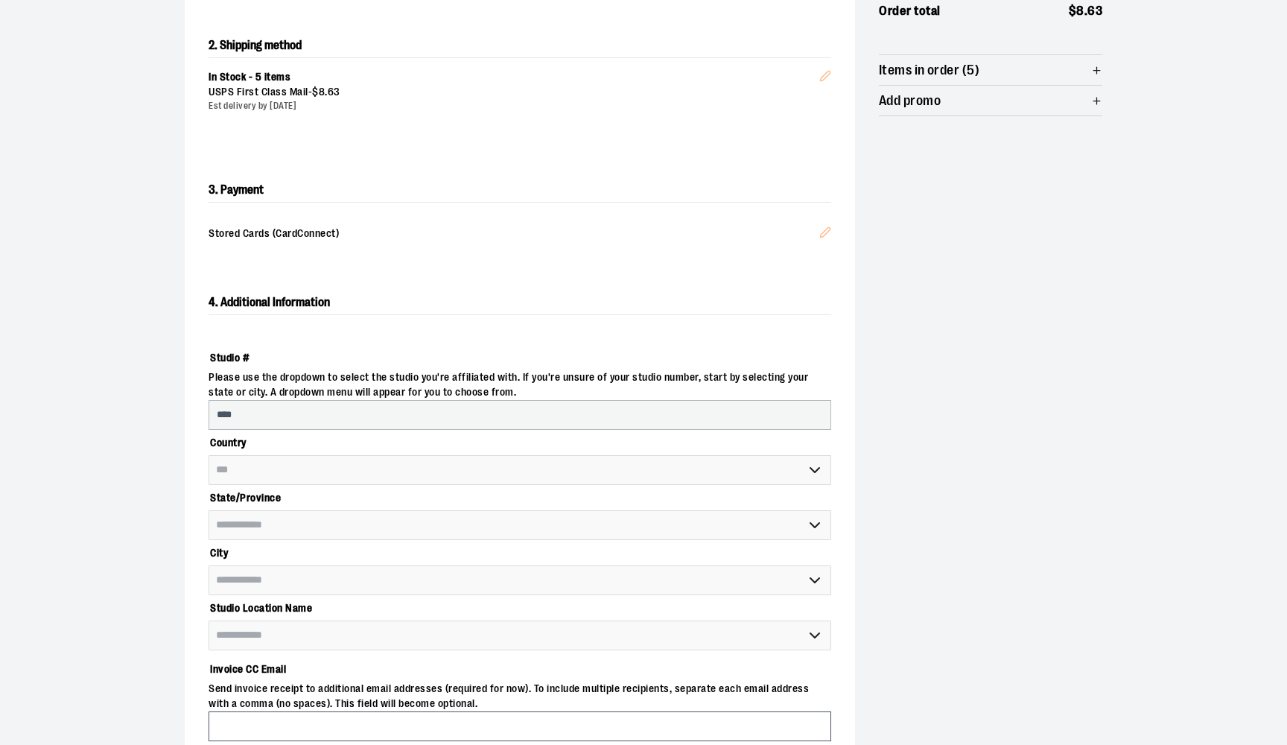
click at [115, 348] on div "**********" at bounding box center [643, 348] width 1073 height 1109
select select "**********"
select select "****"
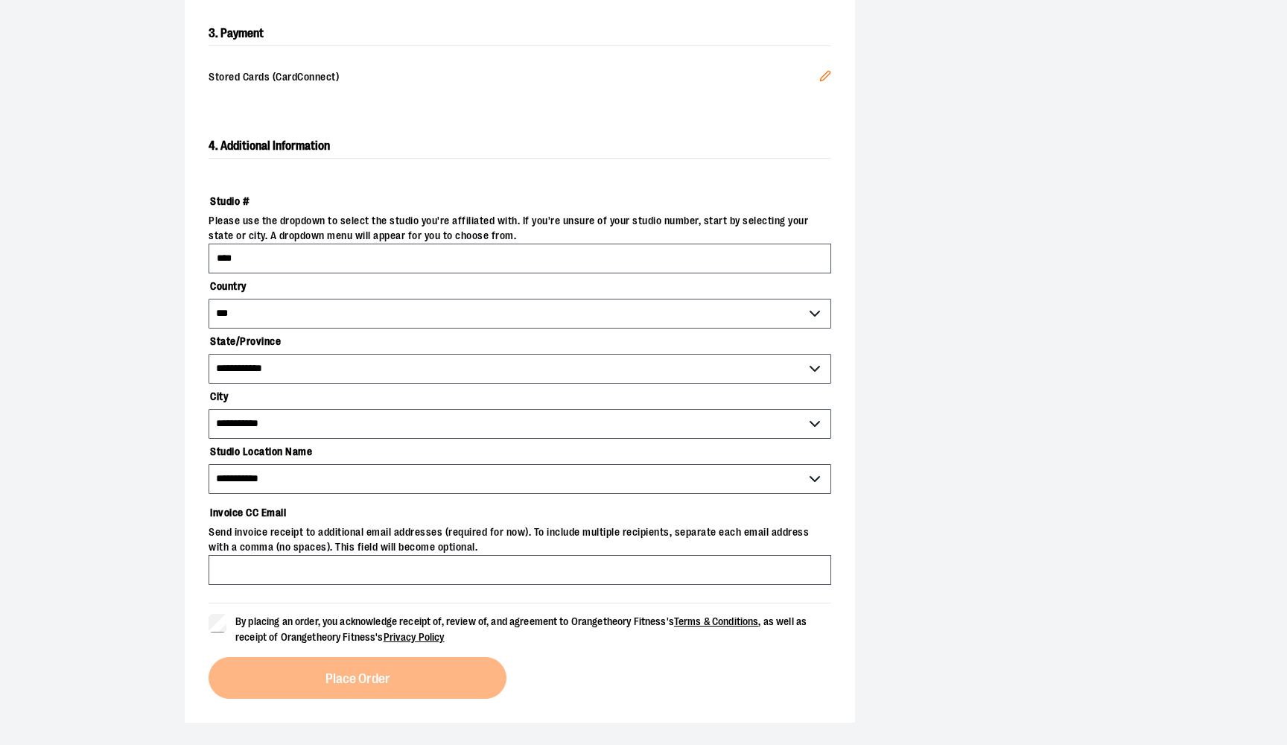
scroll to position [474, 0]
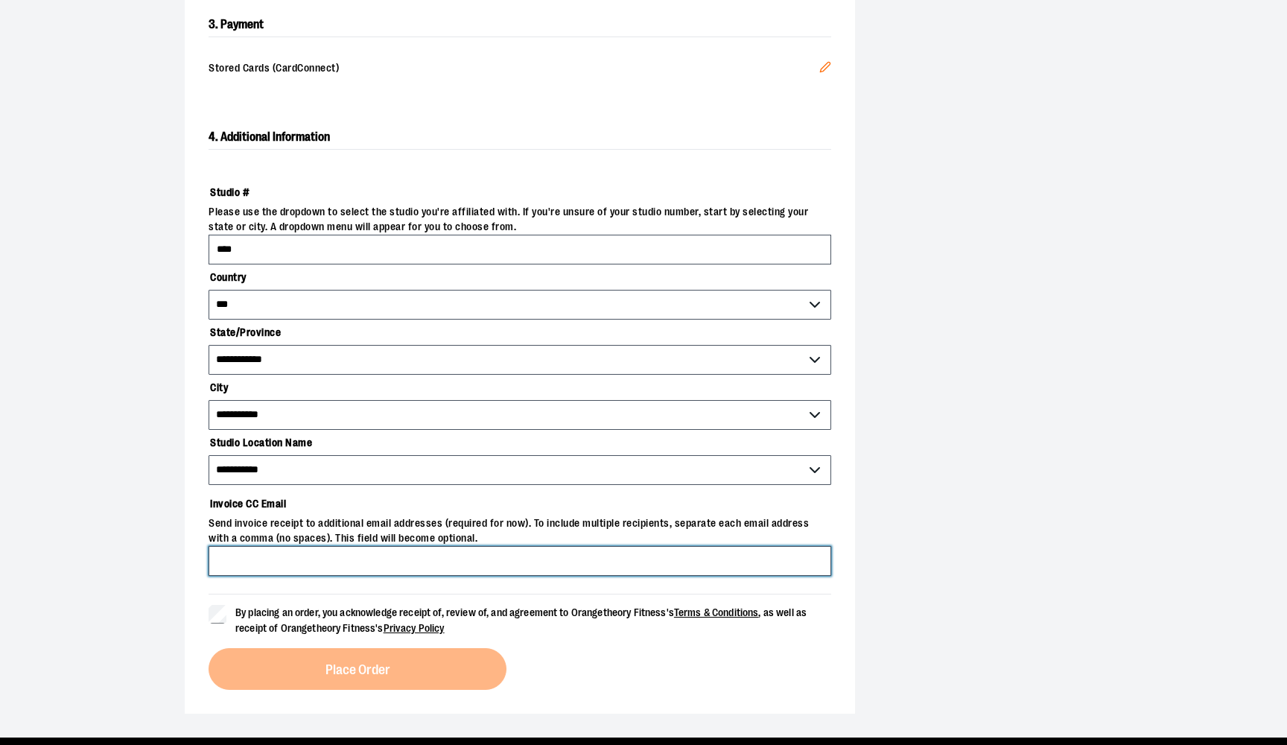
type input "**********"
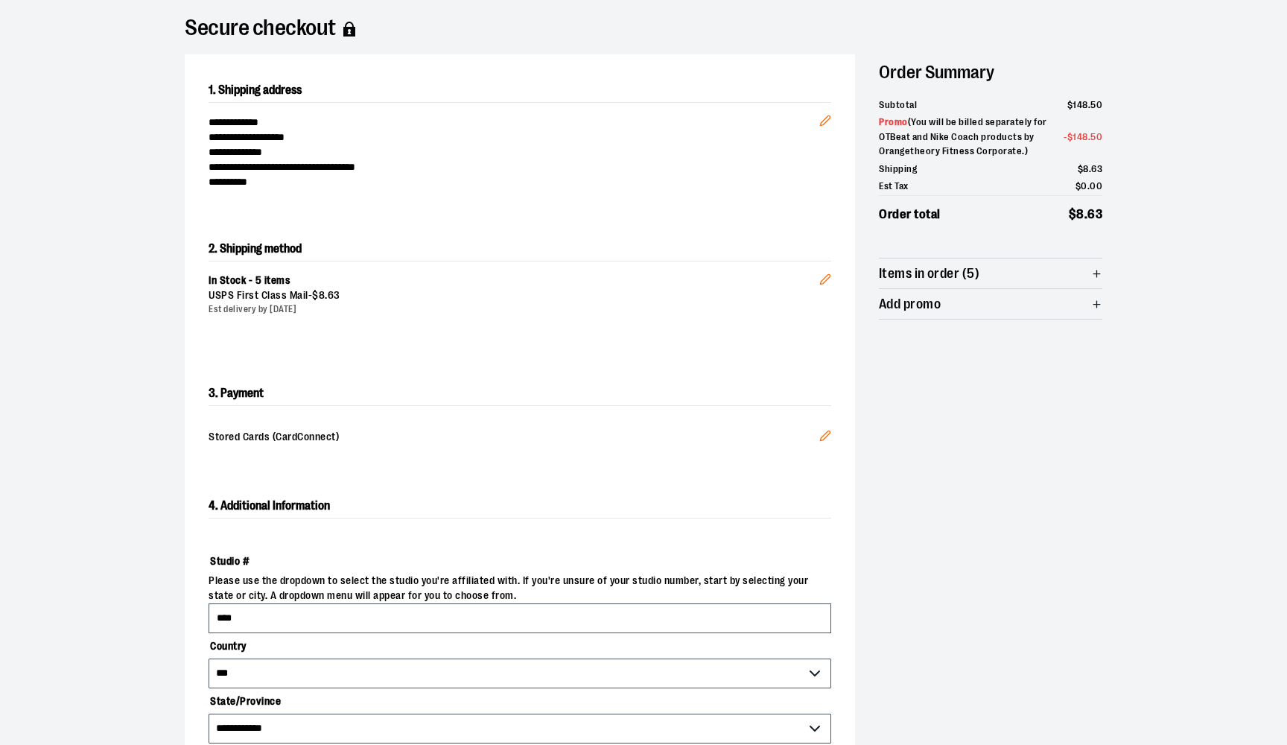
scroll to position [98, 0]
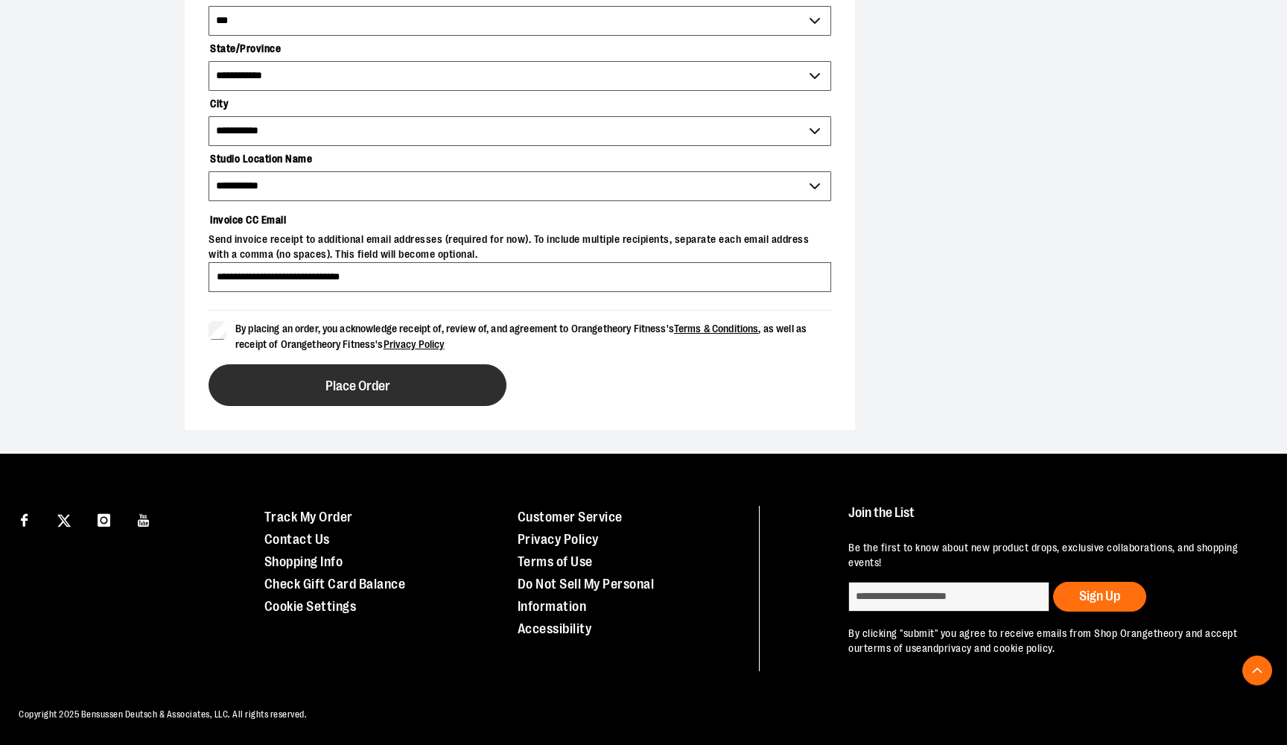
click at [349, 386] on span "Place Order" at bounding box center [358, 386] width 65 height 14
